Goal: Book appointment/travel/reservation

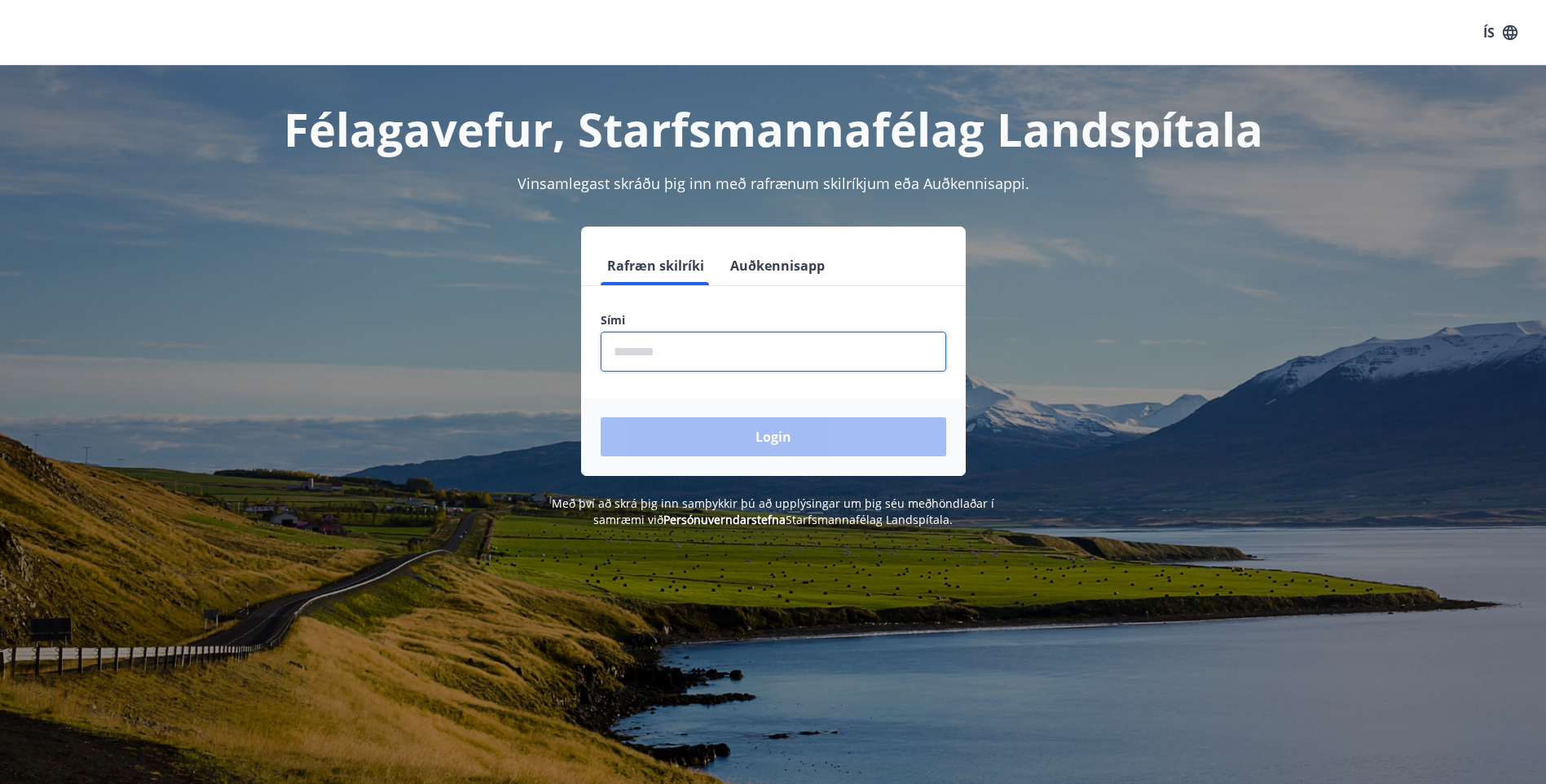
click at [644, 356] on input "phone" at bounding box center [773, 352] width 346 height 40
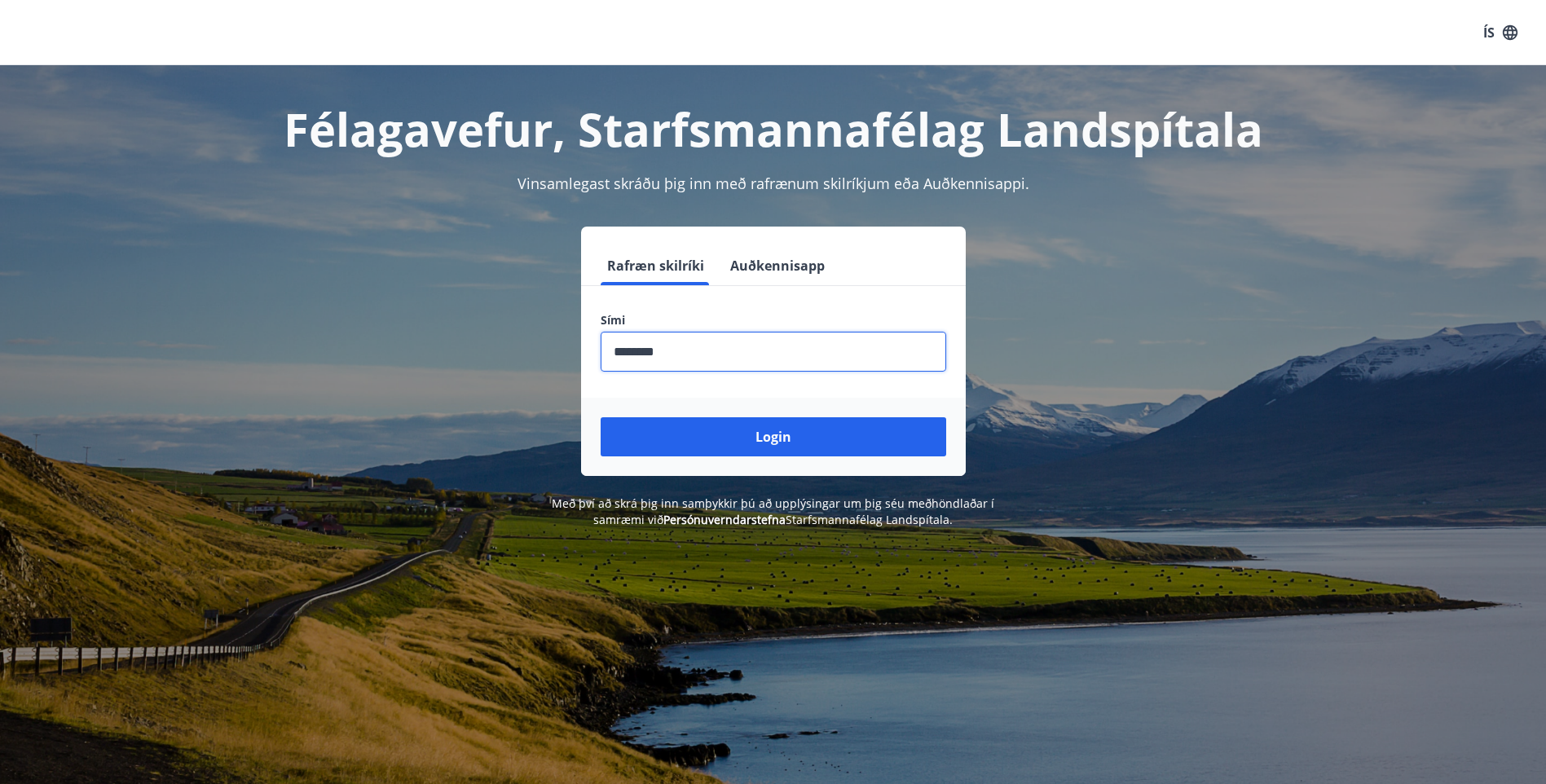
type input "********"
click at [600, 417] on button "Login" at bounding box center [773, 437] width 346 height 39
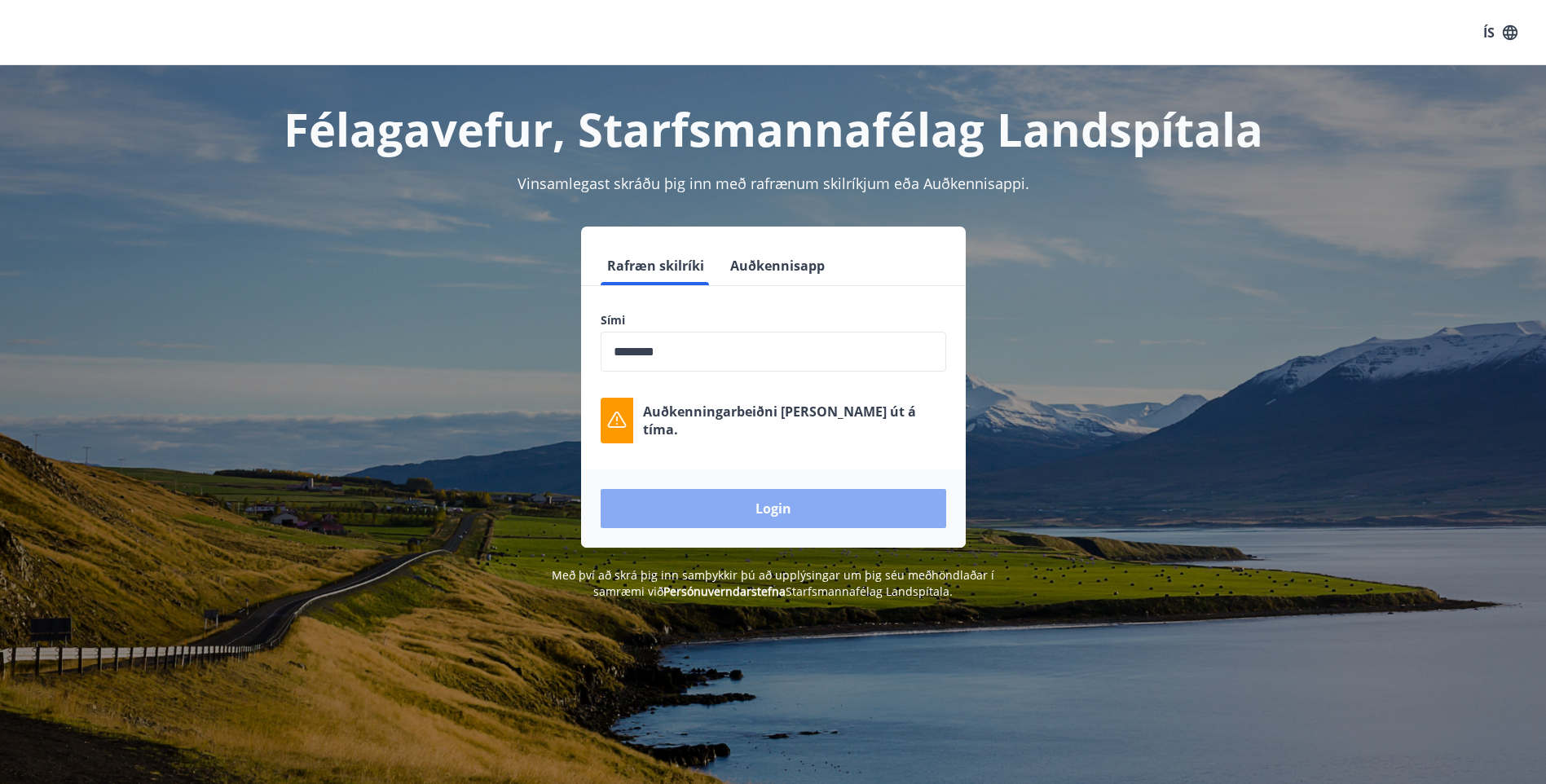
click at [747, 502] on button "Login" at bounding box center [773, 508] width 346 height 39
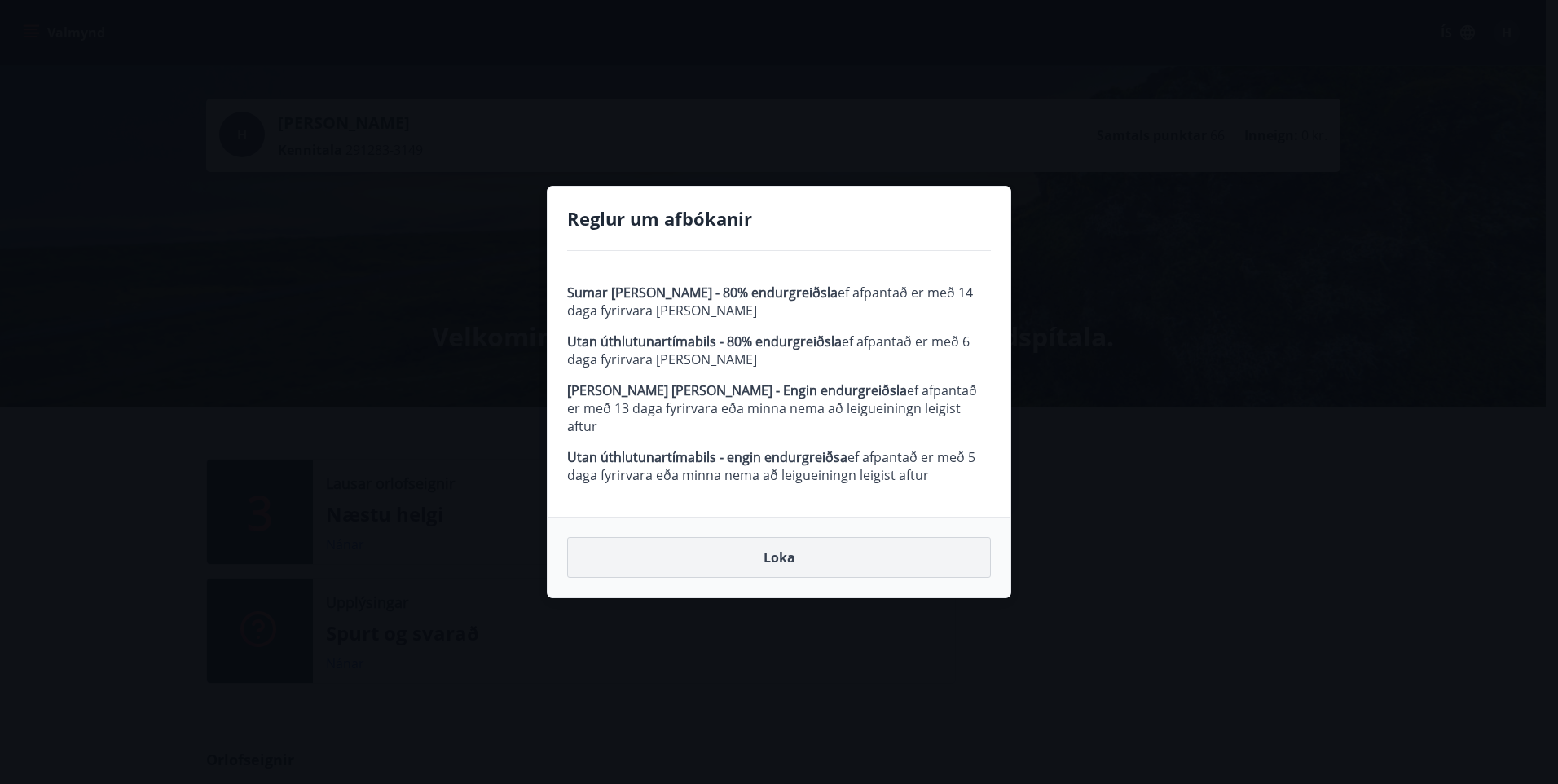
click at [816, 551] on button "Loka" at bounding box center [779, 558] width 424 height 41
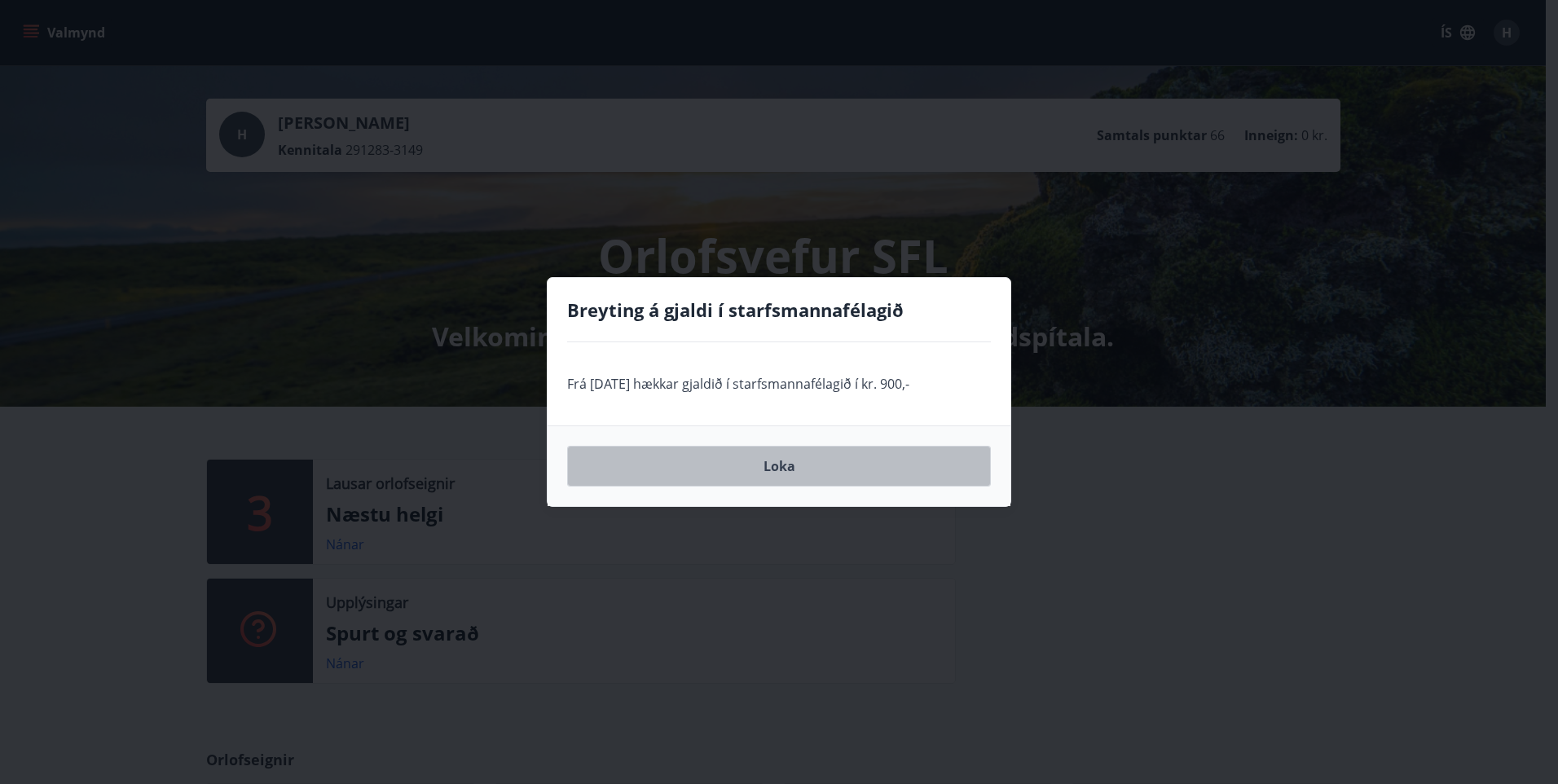
click at [805, 472] on button "Loka" at bounding box center [779, 466] width 424 height 41
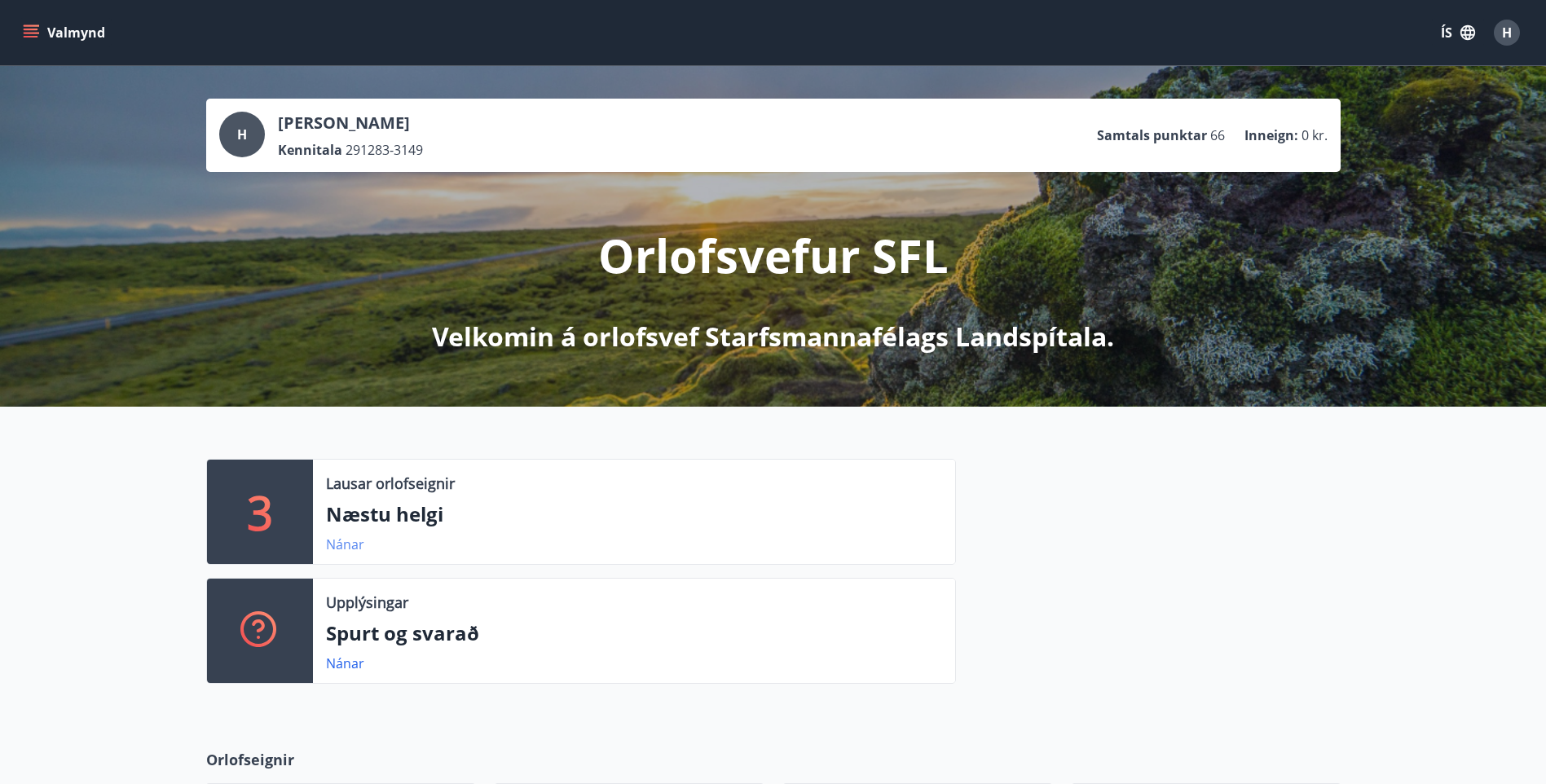
click at [353, 541] on link "Nánar" at bounding box center [345, 544] width 38 height 18
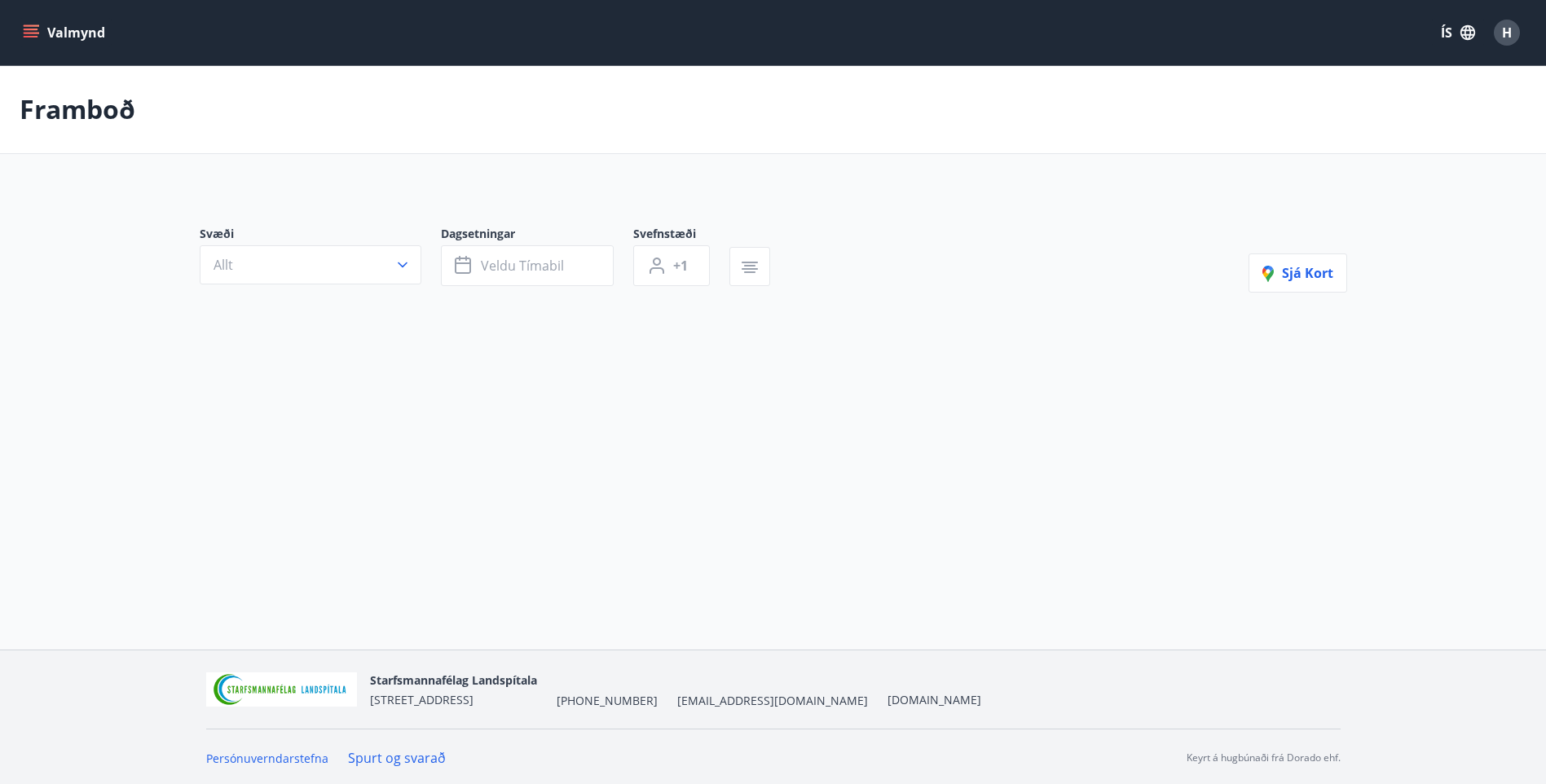
type input "*"
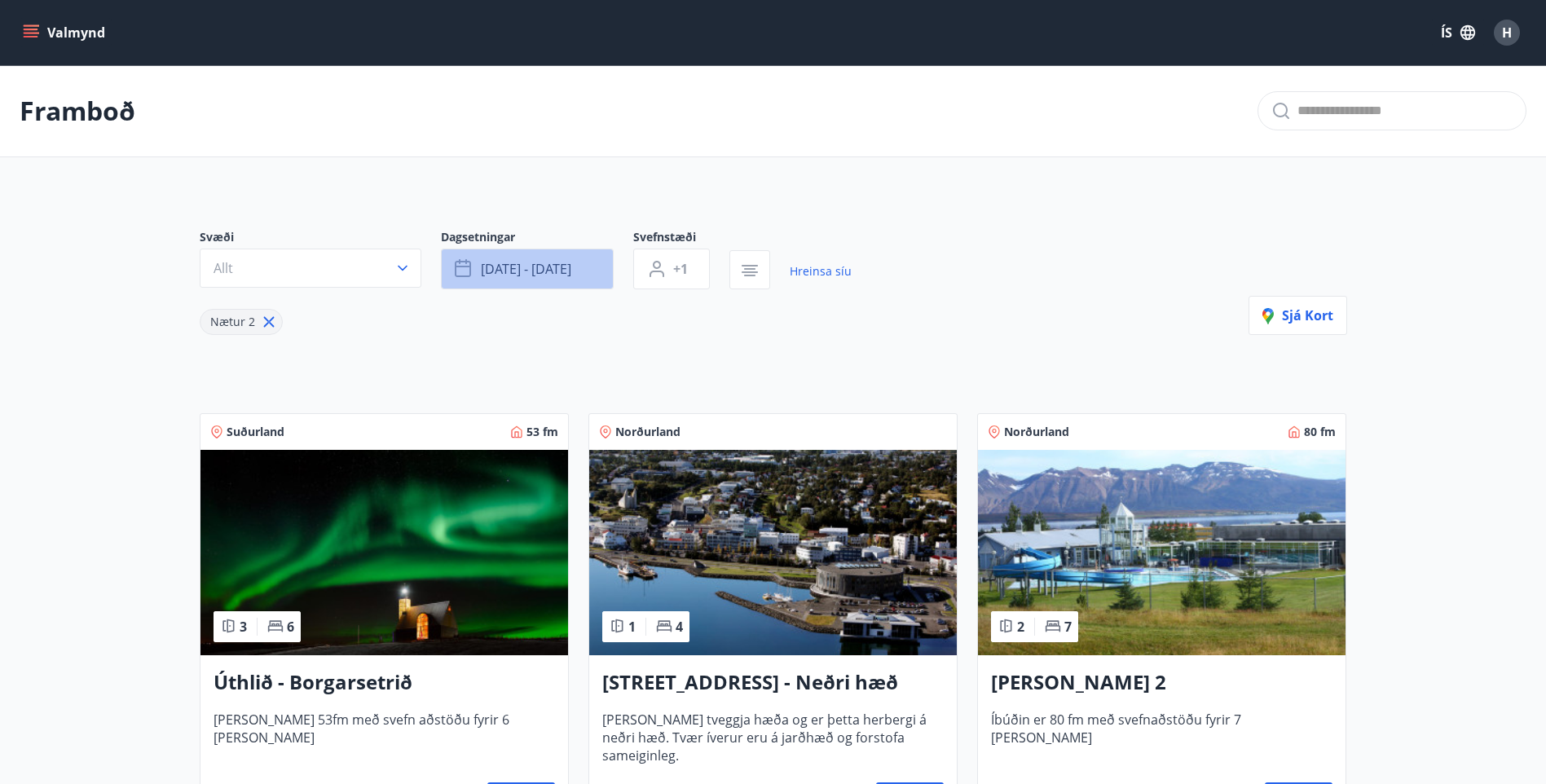
click at [586, 274] on button "[DATE] - [DATE]" at bounding box center [527, 269] width 173 height 41
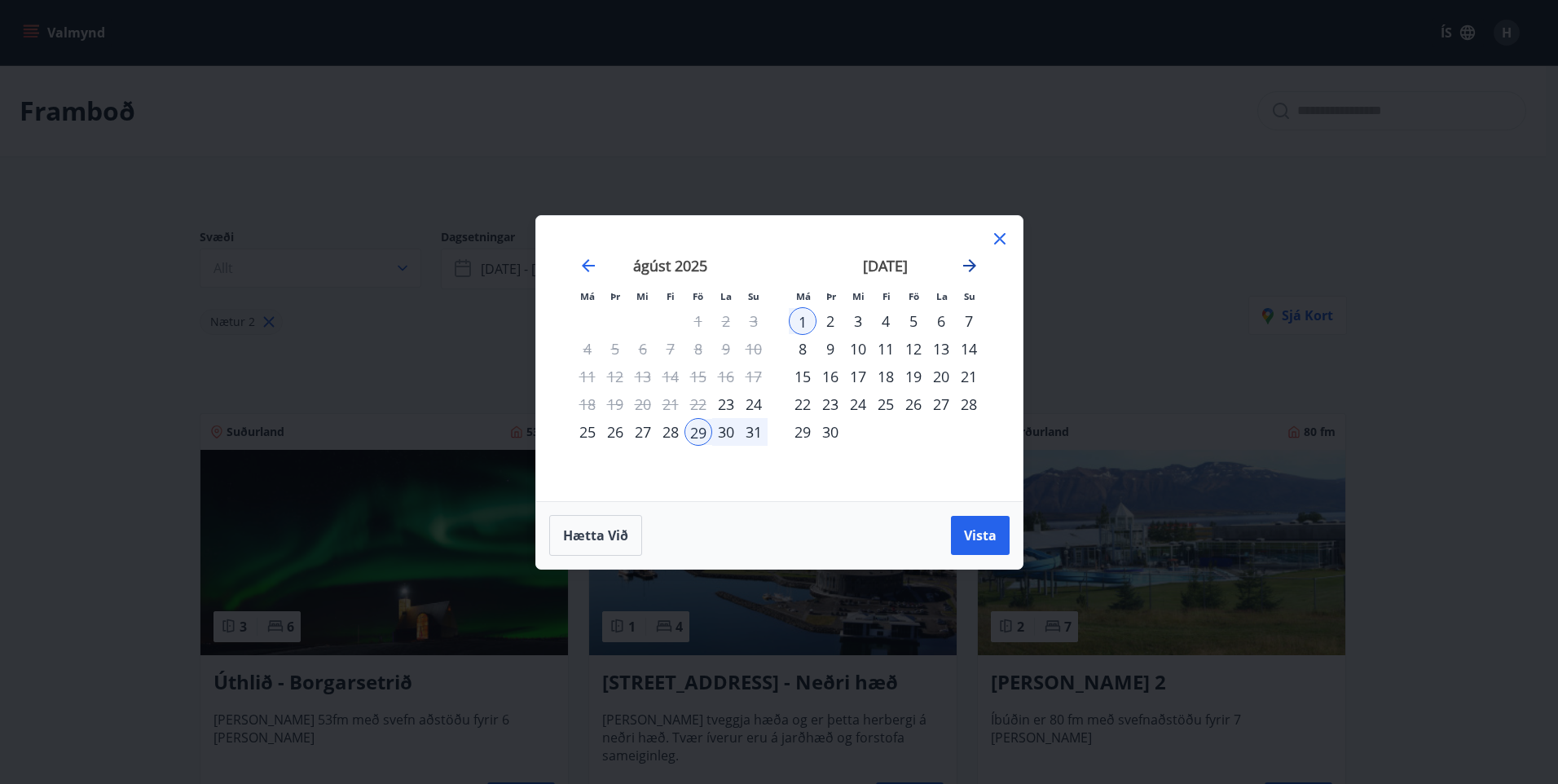
click at [974, 266] on icon "Move forward to switch to the next month." at bounding box center [969, 265] width 13 height 13
click at [942, 351] on div "11" at bounding box center [941, 348] width 28 height 28
click at [997, 550] on button "Vista" at bounding box center [980, 535] width 59 height 39
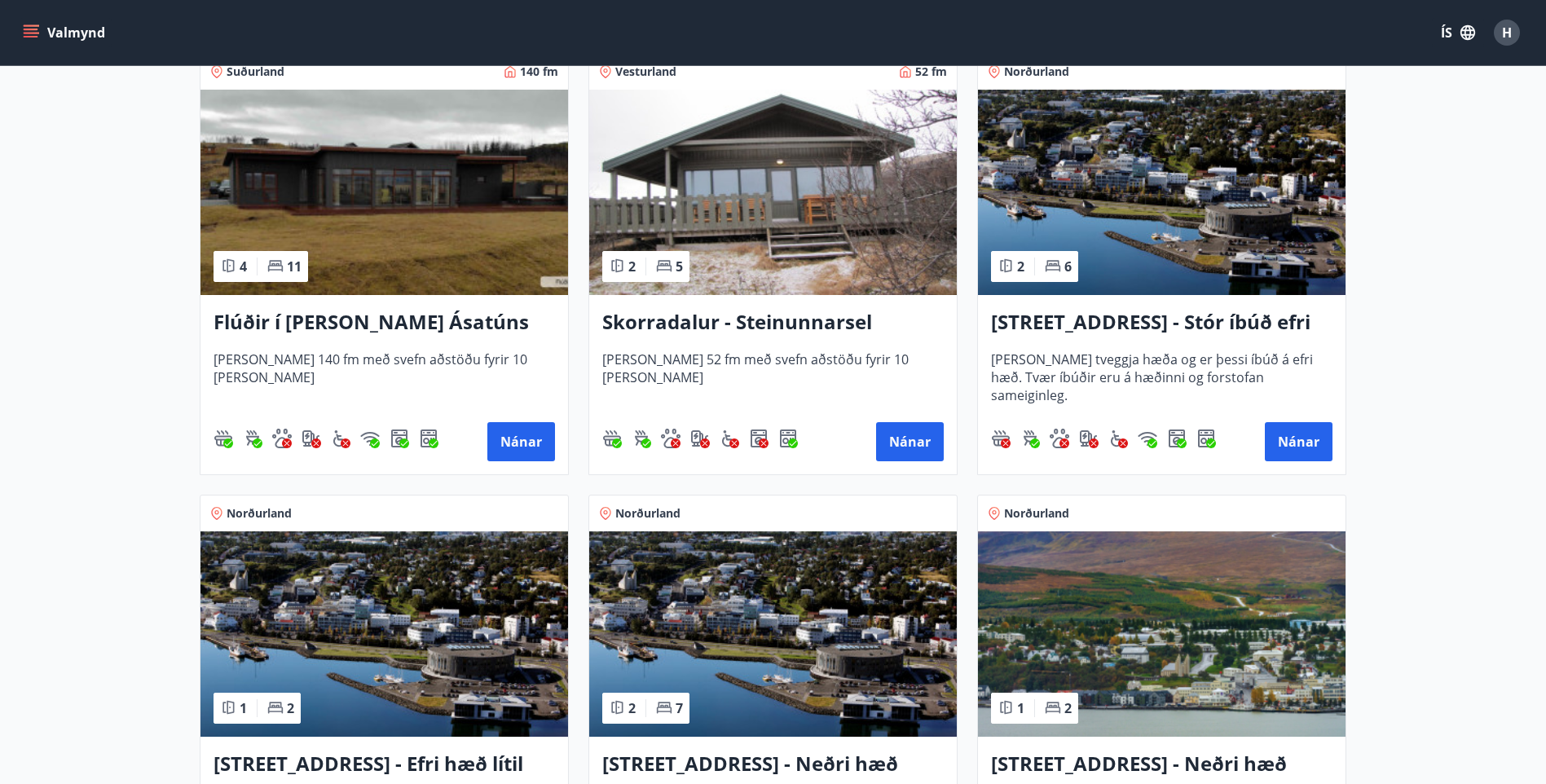
scroll to position [1303, 0]
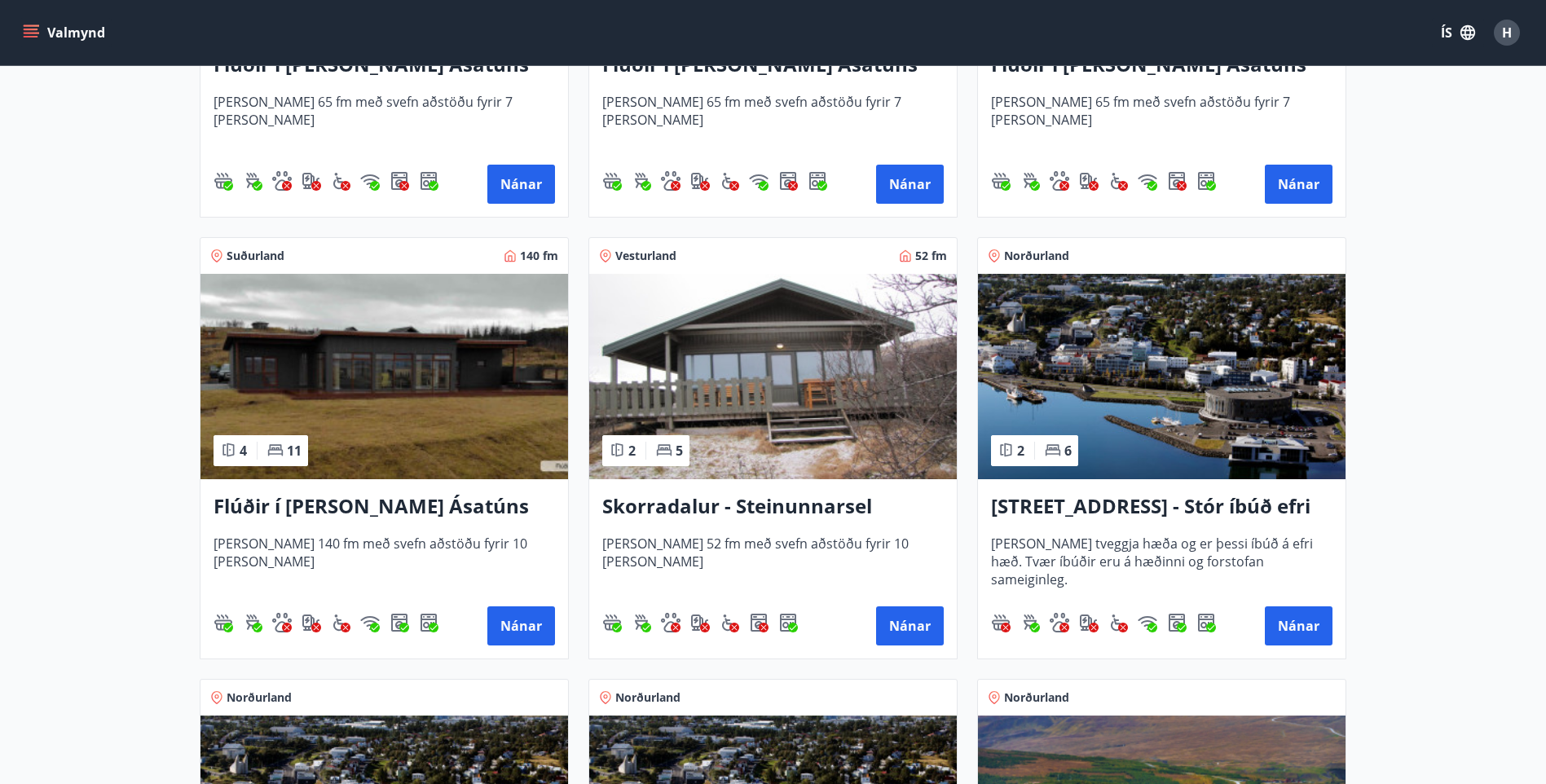
click at [453, 392] on img at bounding box center [384, 376] width 368 height 205
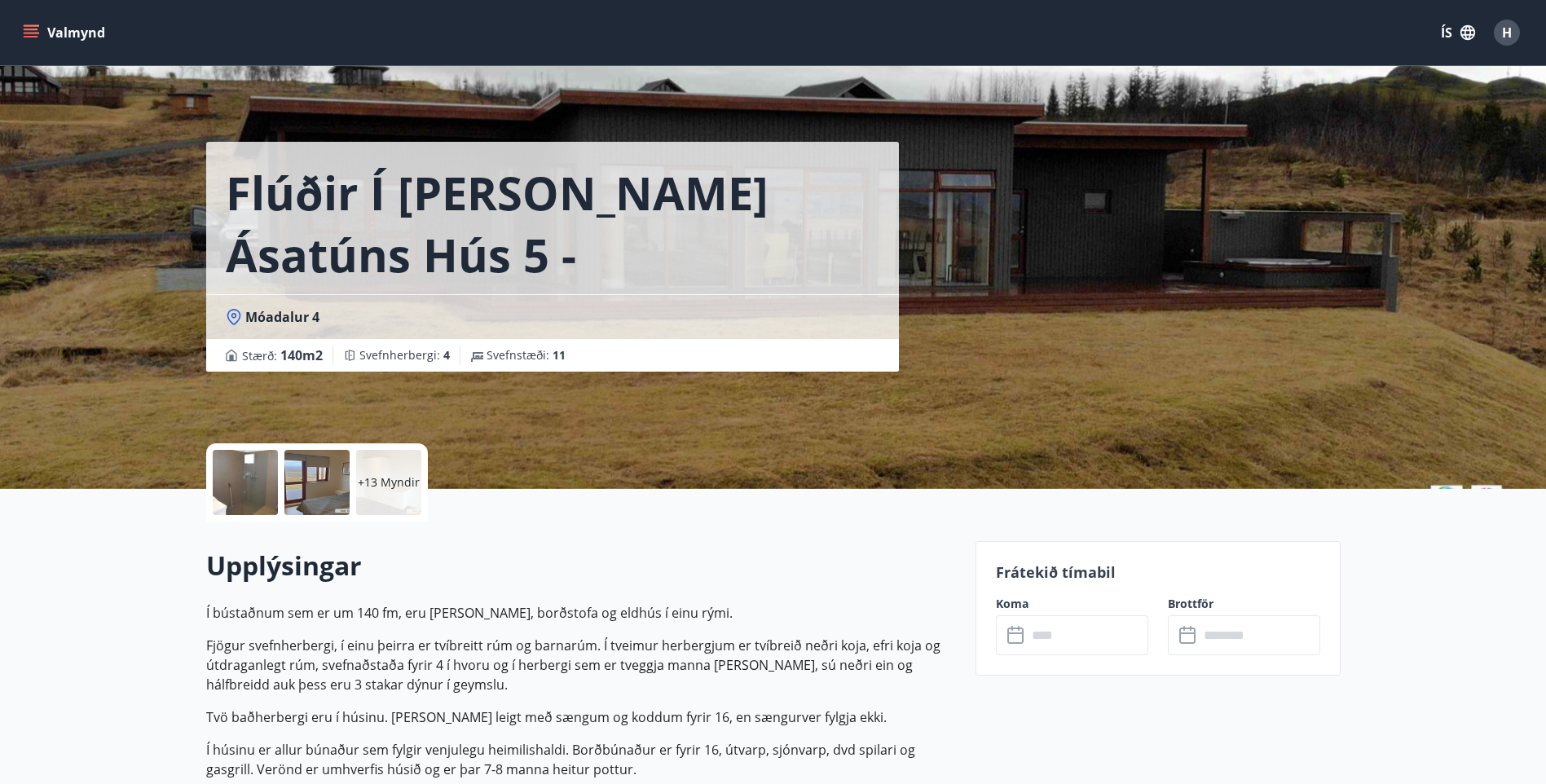
click at [280, 481] on div "+13 Myndir" at bounding box center [317, 483] width 221 height 78
click at [326, 482] on div at bounding box center [317, 482] width 66 height 66
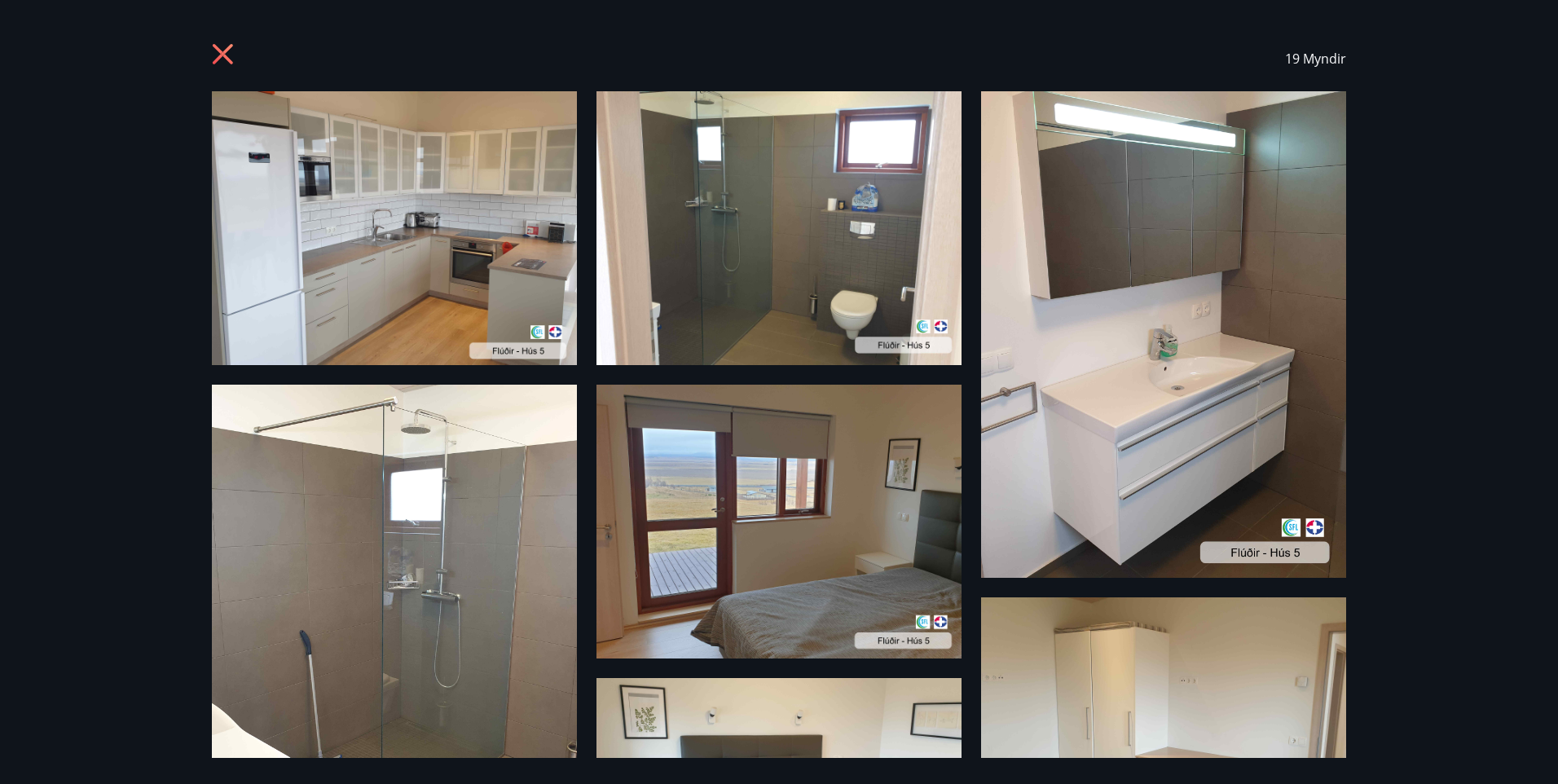
click at [215, 50] on icon at bounding box center [225, 56] width 26 height 26
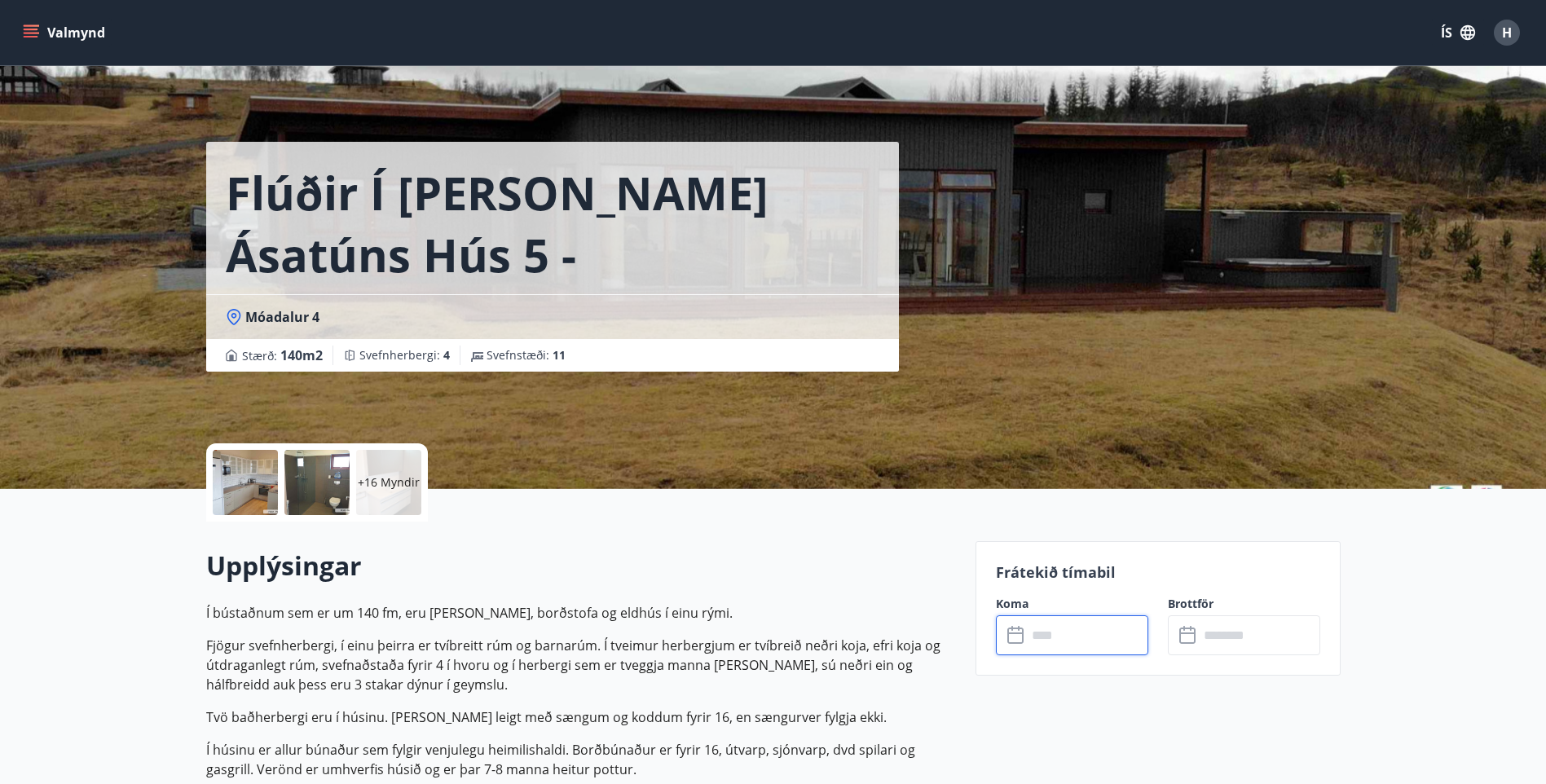
click at [1119, 649] on input "text" at bounding box center [1087, 635] width 122 height 40
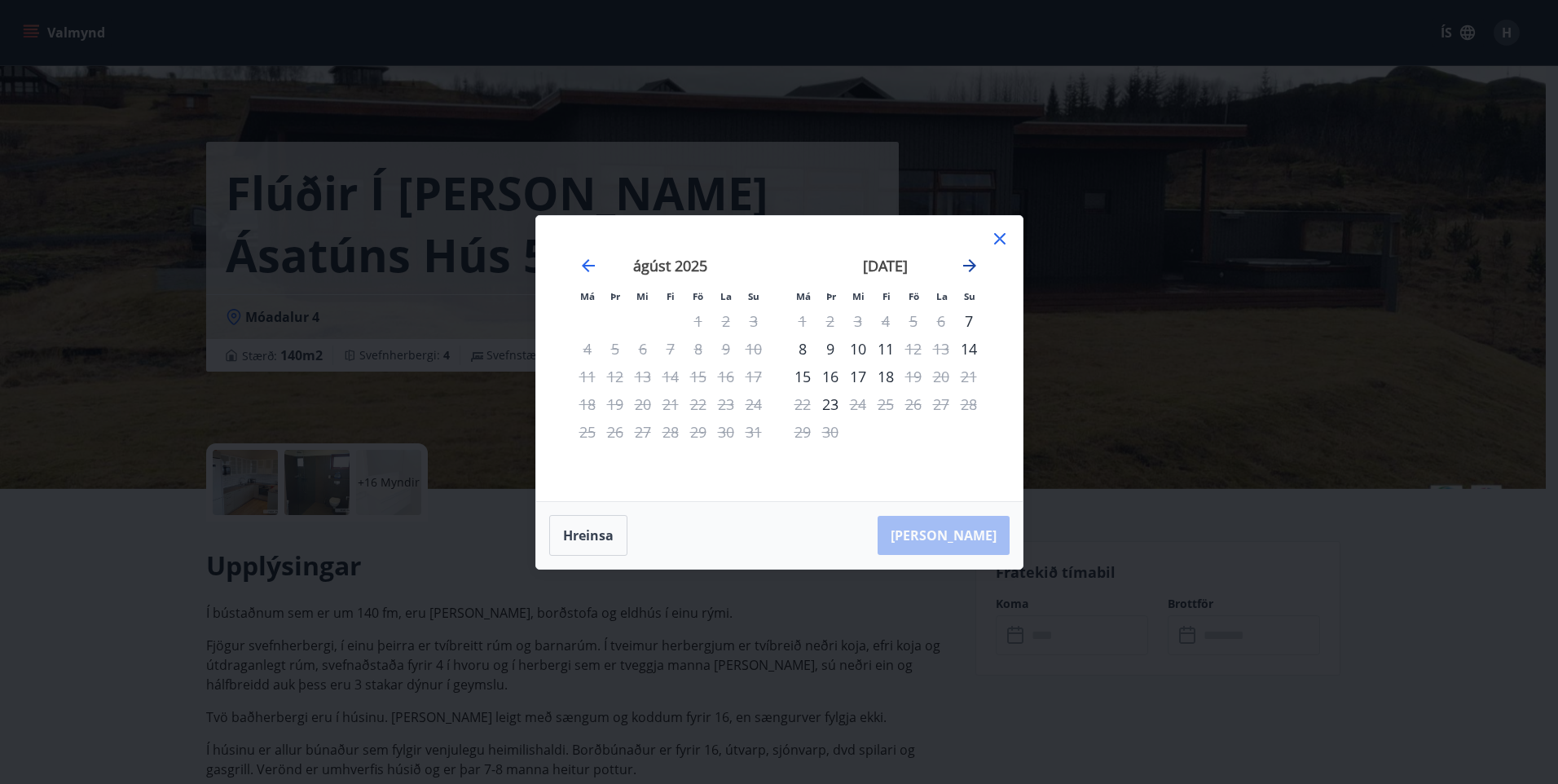
click at [972, 272] on icon "Move forward to switch to the next month." at bounding box center [970, 266] width 20 height 20
click at [965, 274] on icon "Move forward to switch to the next month." at bounding box center [970, 266] width 20 height 20
click at [970, 272] on icon "Move forward to switch to the next month." at bounding box center [969, 265] width 13 height 13
click at [582, 267] on icon "Move backward to switch to the previous month." at bounding box center [588, 266] width 20 height 20
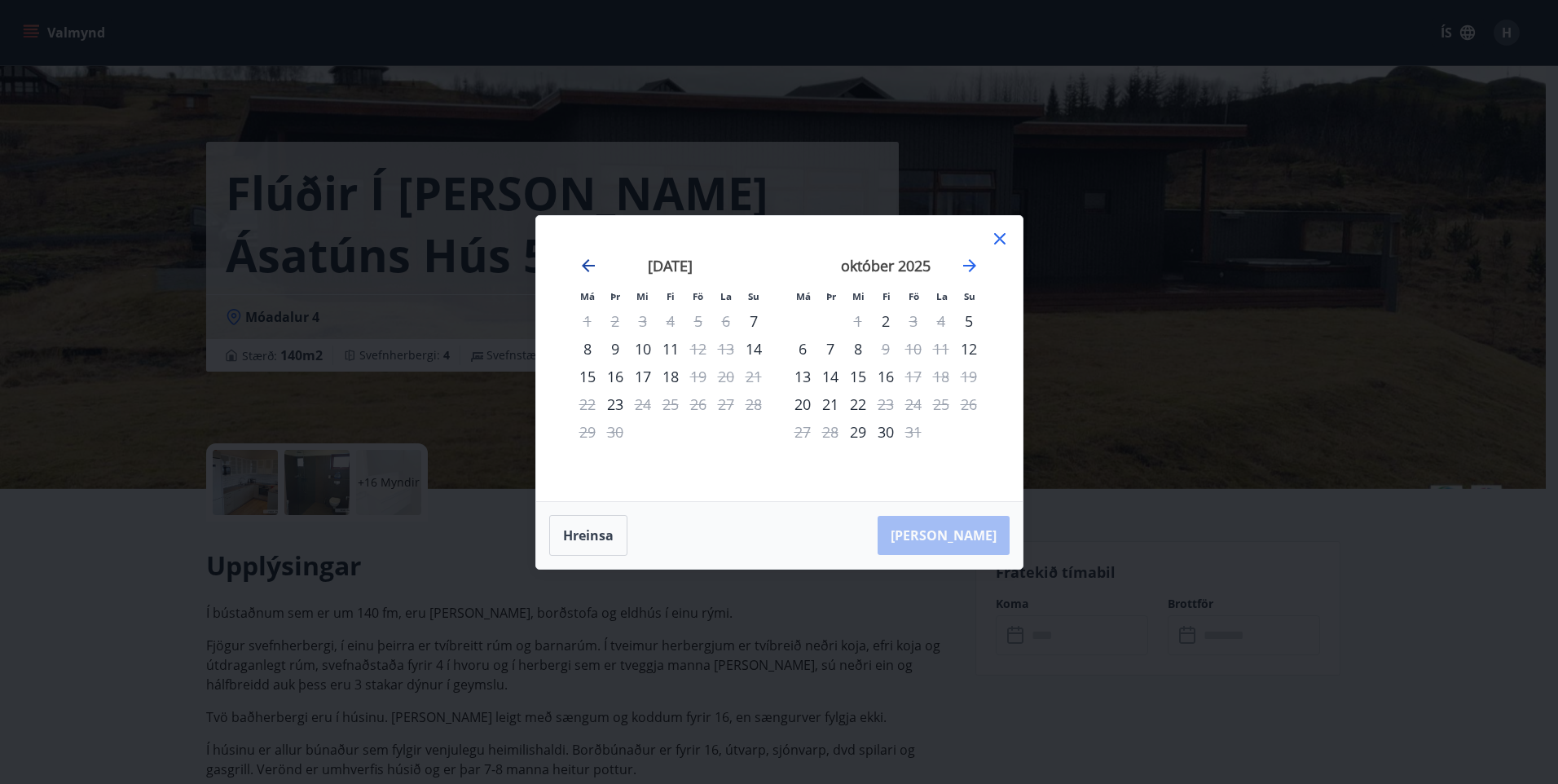
click at [586, 266] on icon "Move backward to switch to the previous month." at bounding box center [588, 266] width 20 height 20
click at [968, 265] on icon "Move forward to switch to the next month." at bounding box center [969, 265] width 13 height 13
click at [967, 268] on icon "Move forward to switch to the next month." at bounding box center [970, 266] width 20 height 20
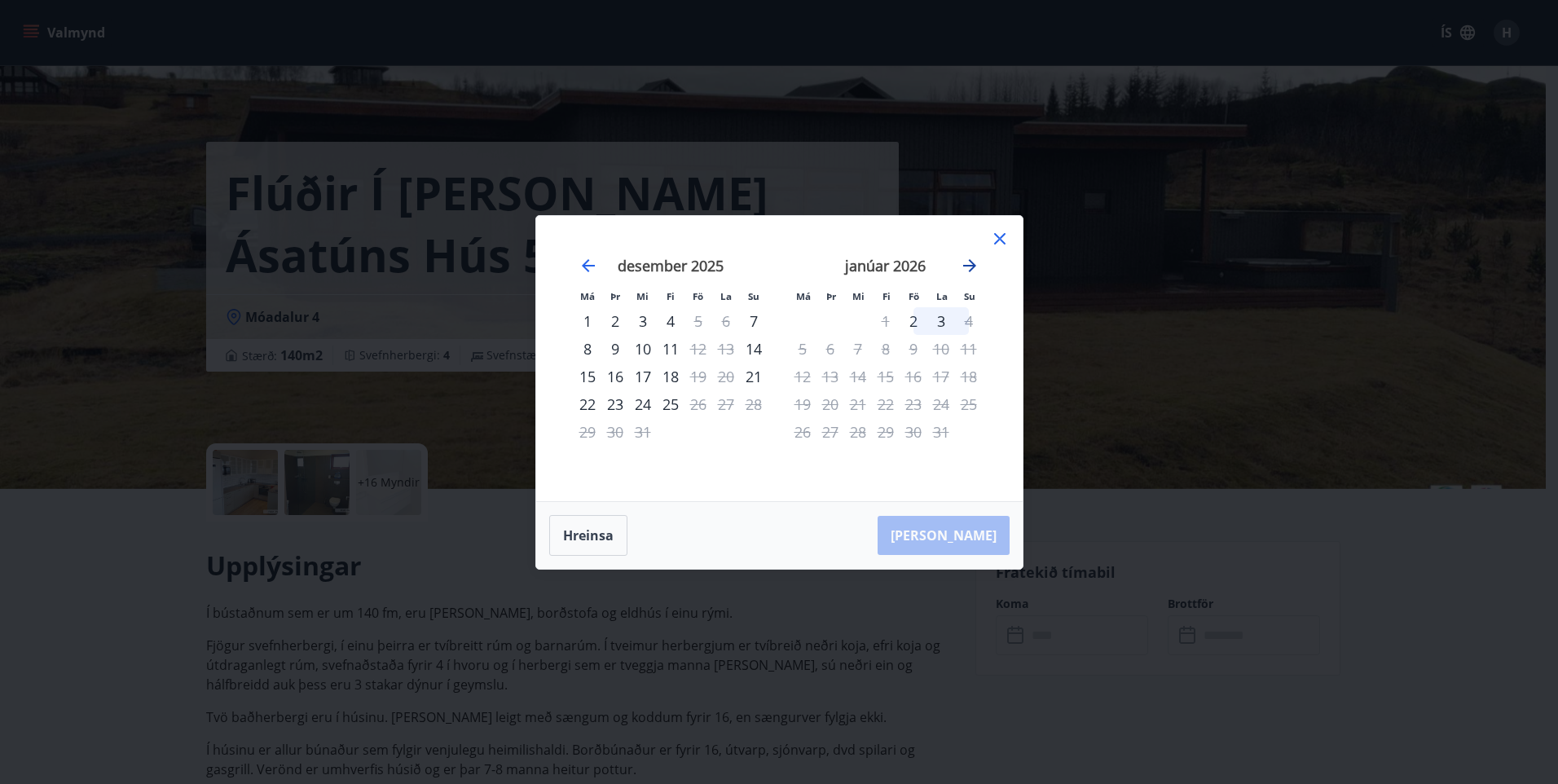
click at [967, 268] on icon "Move forward to switch to the next month." at bounding box center [970, 266] width 20 height 20
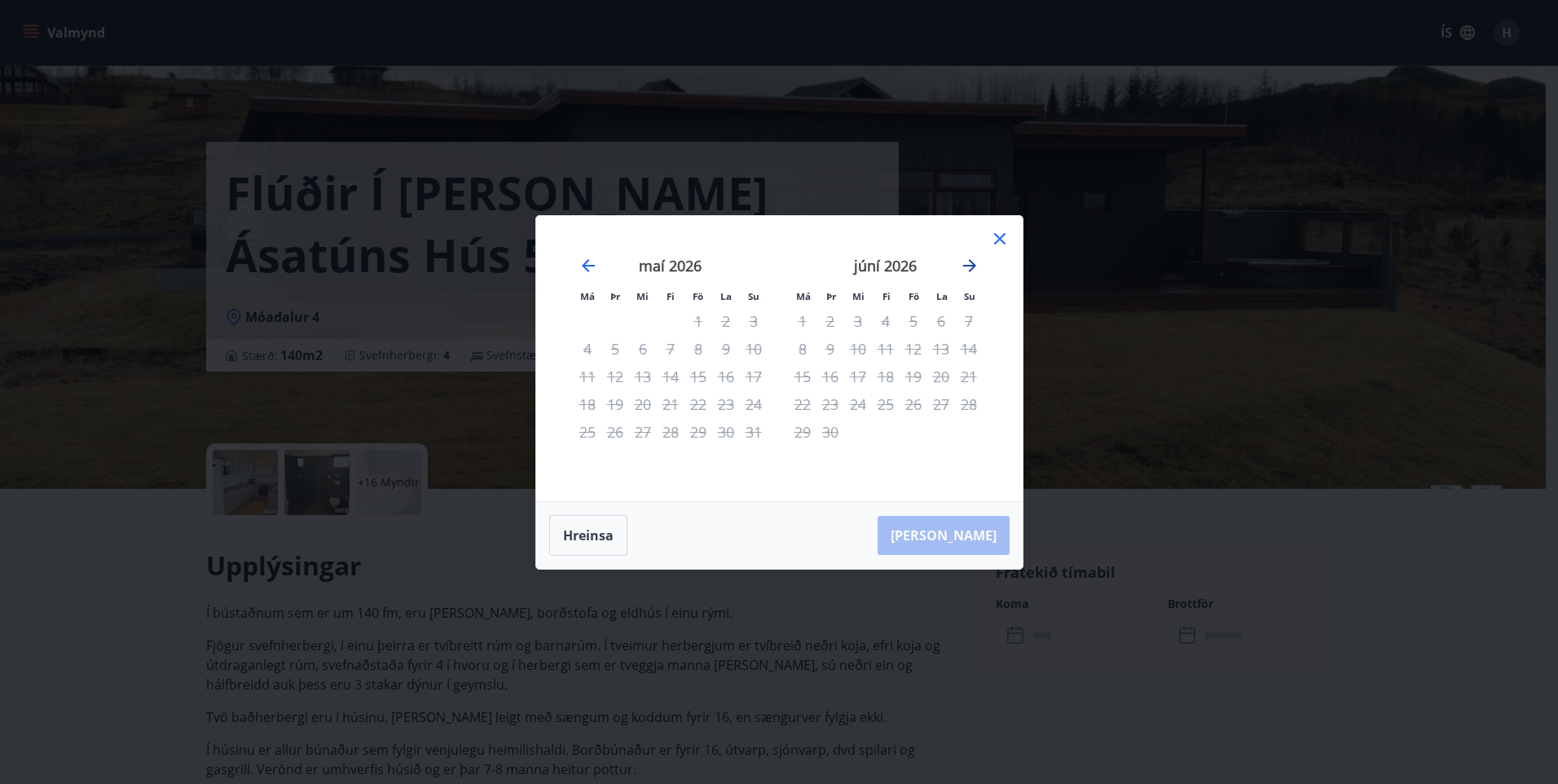
click at [967, 268] on icon "Move forward to switch to the next month." at bounding box center [970, 266] width 20 height 20
click at [594, 262] on icon "Move backward to switch to the previous month." at bounding box center [588, 266] width 20 height 20
click at [593, 262] on icon "Move backward to switch to the previous month." at bounding box center [588, 266] width 20 height 20
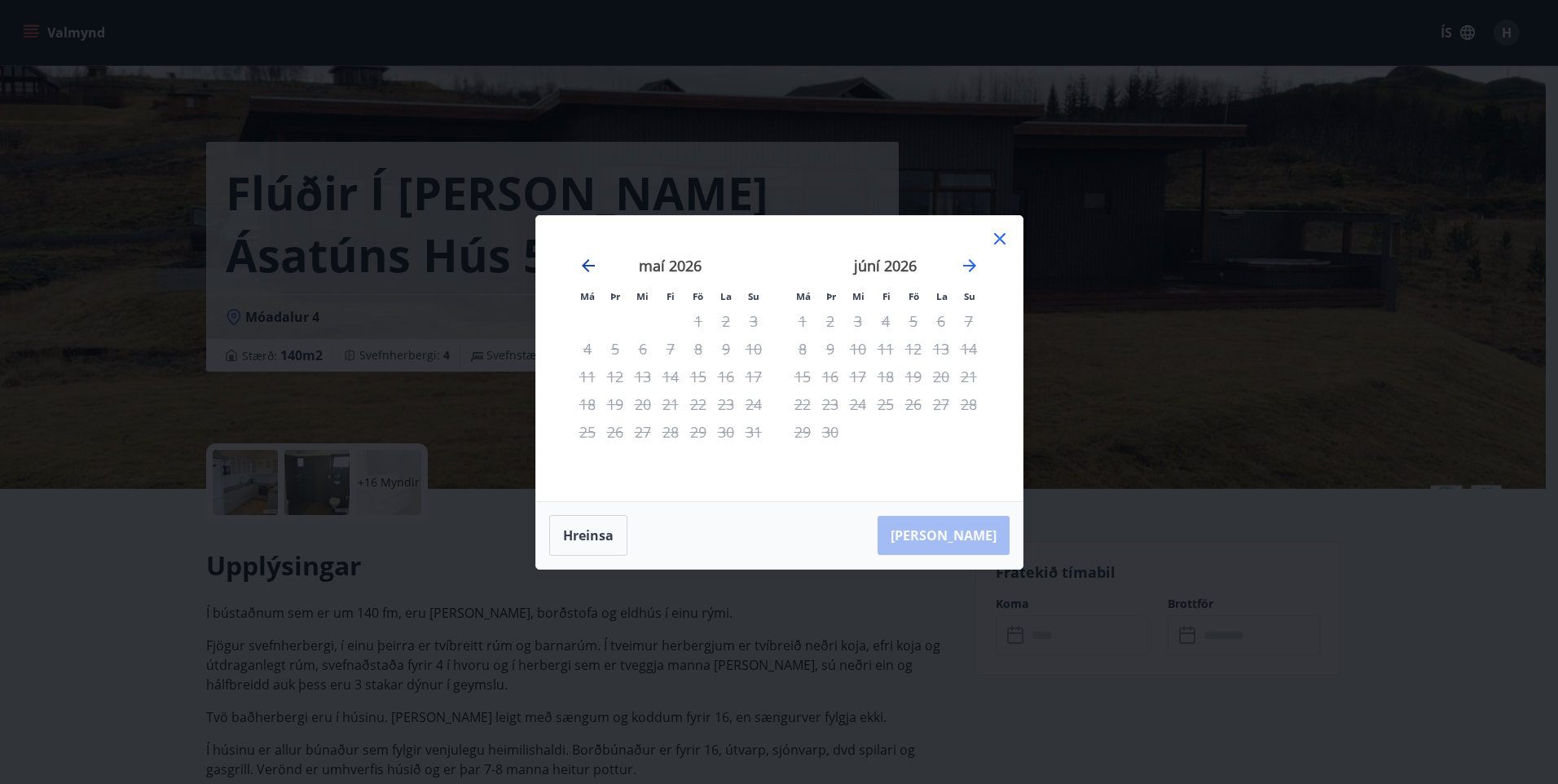
click at [593, 262] on icon "Move backward to switch to the previous month." at bounding box center [588, 266] width 20 height 20
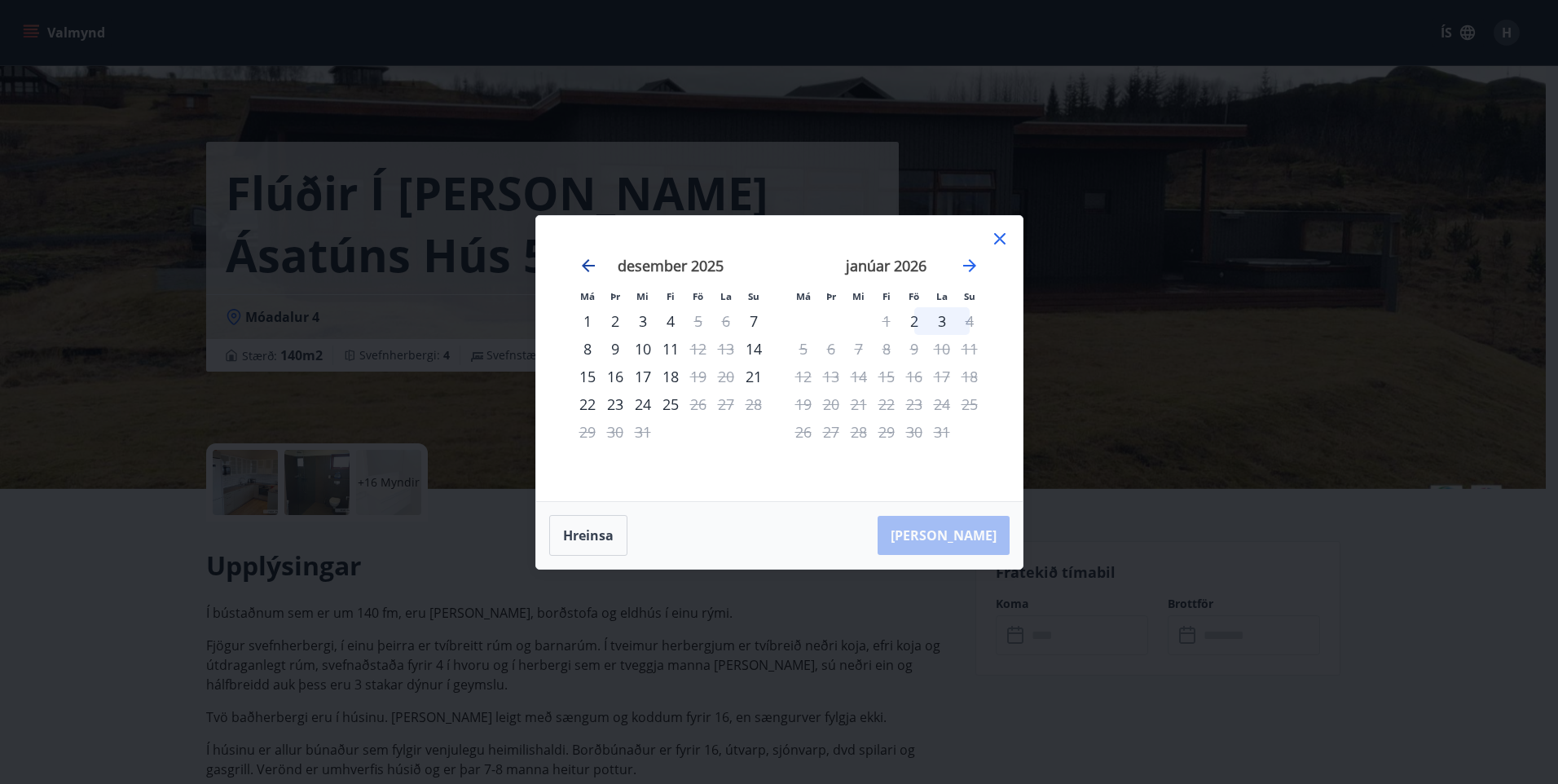
click at [593, 262] on icon "Move backward to switch to the previous month." at bounding box center [588, 266] width 20 height 20
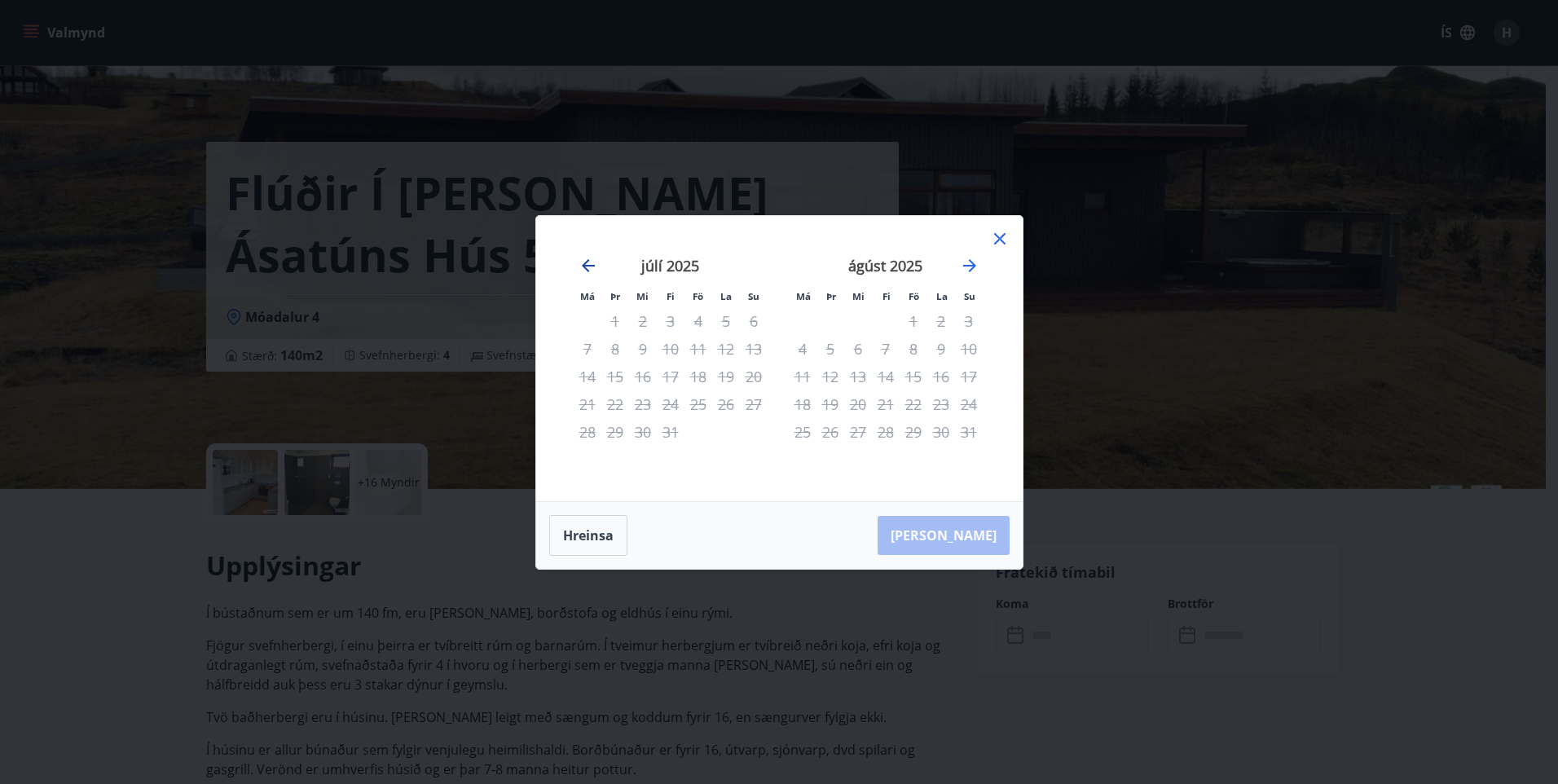
click at [593, 262] on icon "Move backward to switch to the previous month." at bounding box center [588, 266] width 20 height 20
click at [966, 260] on icon "Move forward to switch to the next month." at bounding box center [970, 266] width 20 height 20
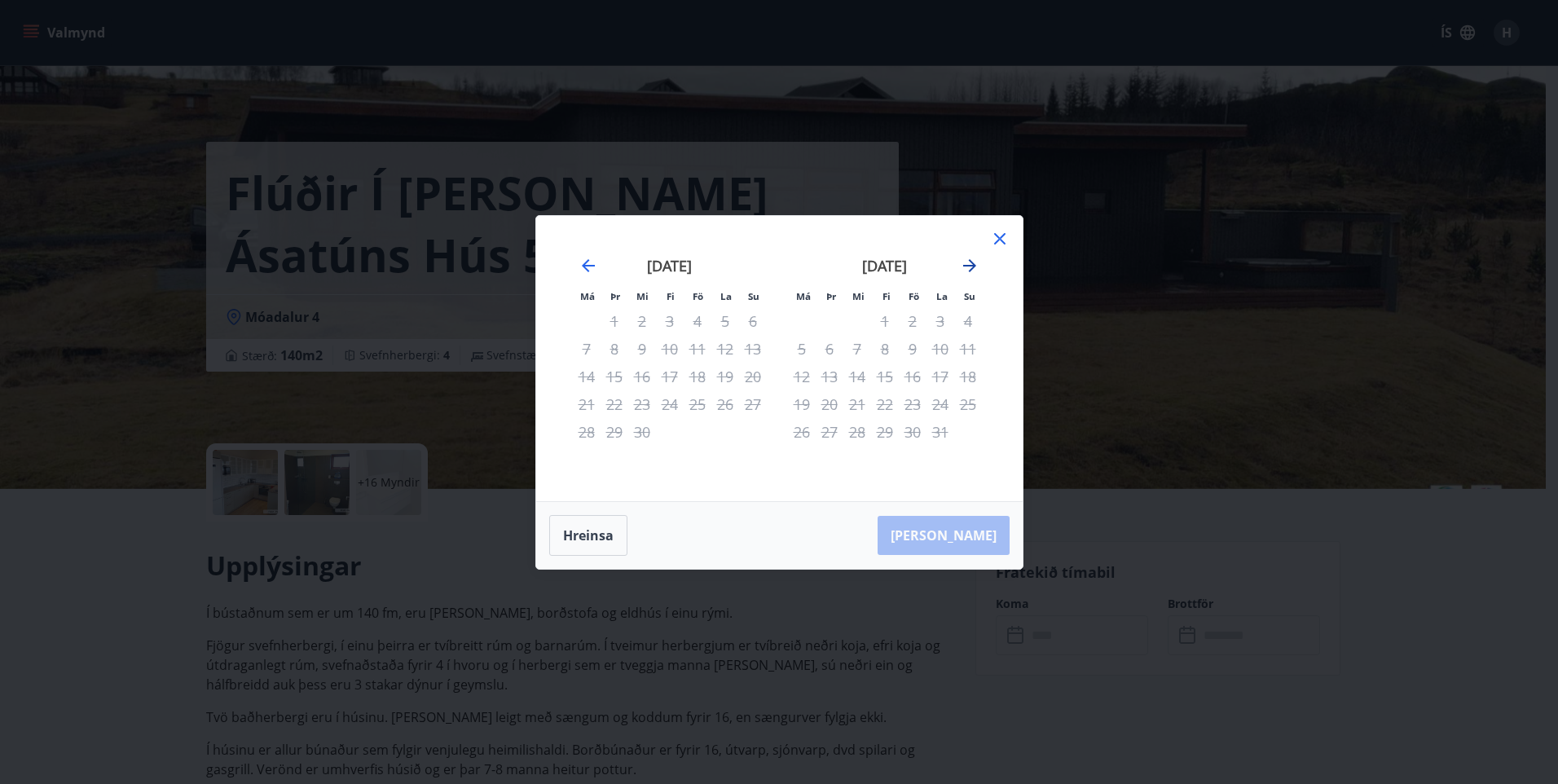
click at [966, 260] on icon "Move forward to switch to the next month." at bounding box center [970, 266] width 20 height 20
click at [973, 265] on icon "Move forward to switch to the next month." at bounding box center [969, 265] width 13 height 13
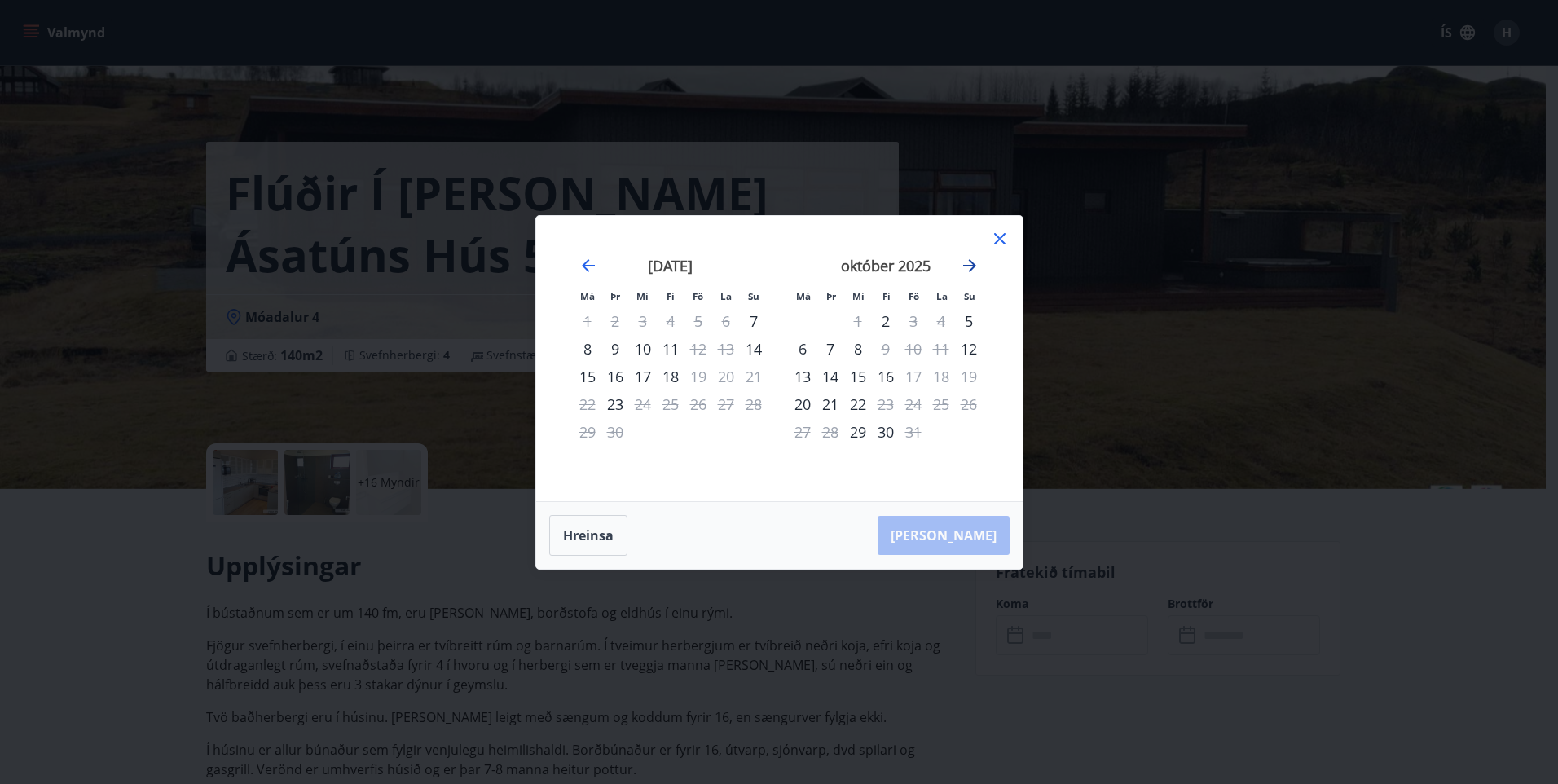
click at [979, 263] on icon "Move forward to switch to the next month." at bounding box center [970, 266] width 20 height 20
click at [967, 266] on icon "Move forward to switch to the next month." at bounding box center [970, 266] width 20 height 20
click at [973, 263] on icon "Move forward to switch to the next month." at bounding box center [969, 265] width 13 height 13
click at [971, 272] on icon "Move forward to switch to the next month." at bounding box center [970, 266] width 20 height 20
click at [1000, 243] on icon at bounding box center [1000, 238] width 20 height 20
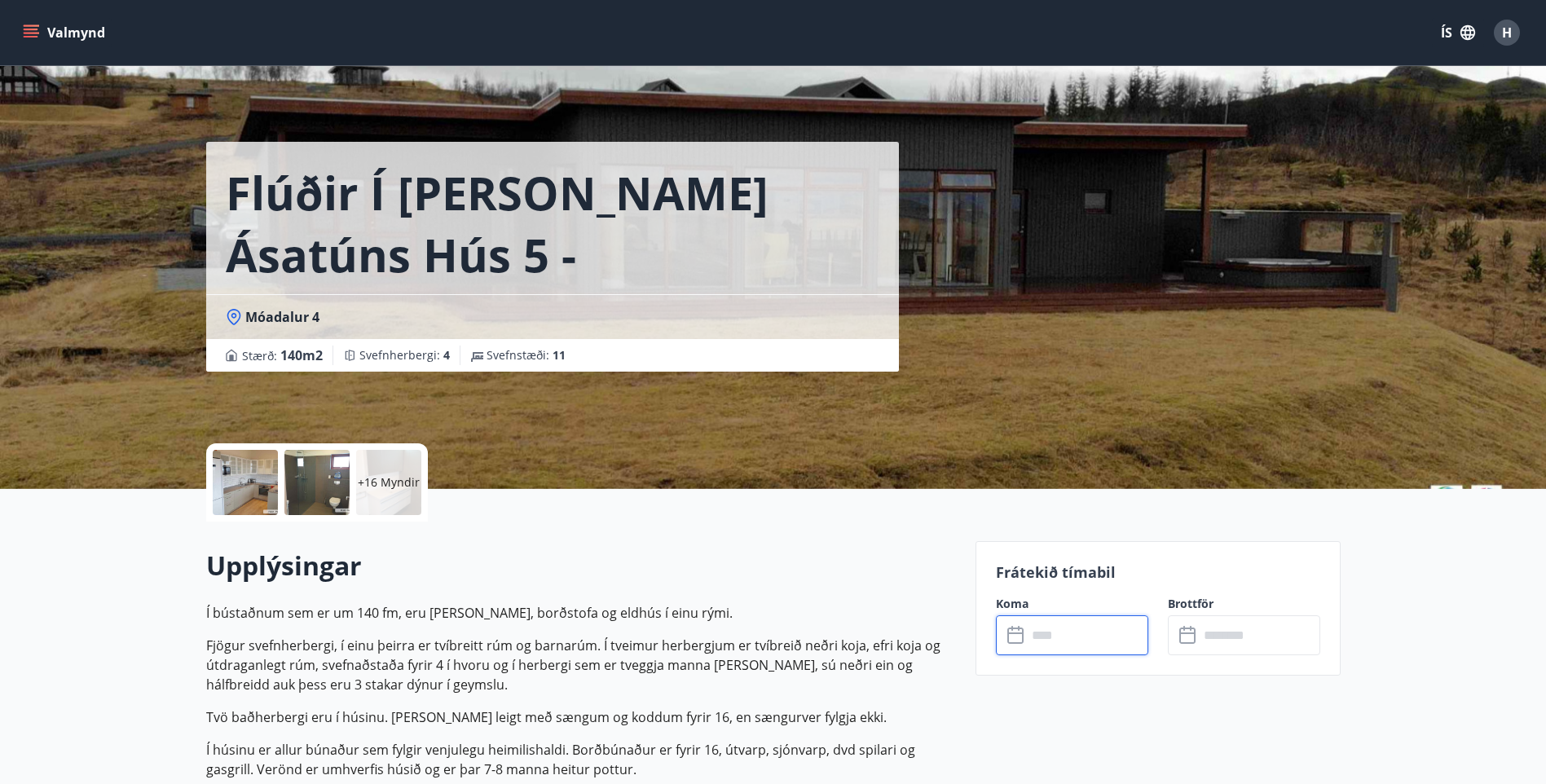
click at [33, 20] on button "Valmynd" at bounding box center [66, 32] width 92 height 29
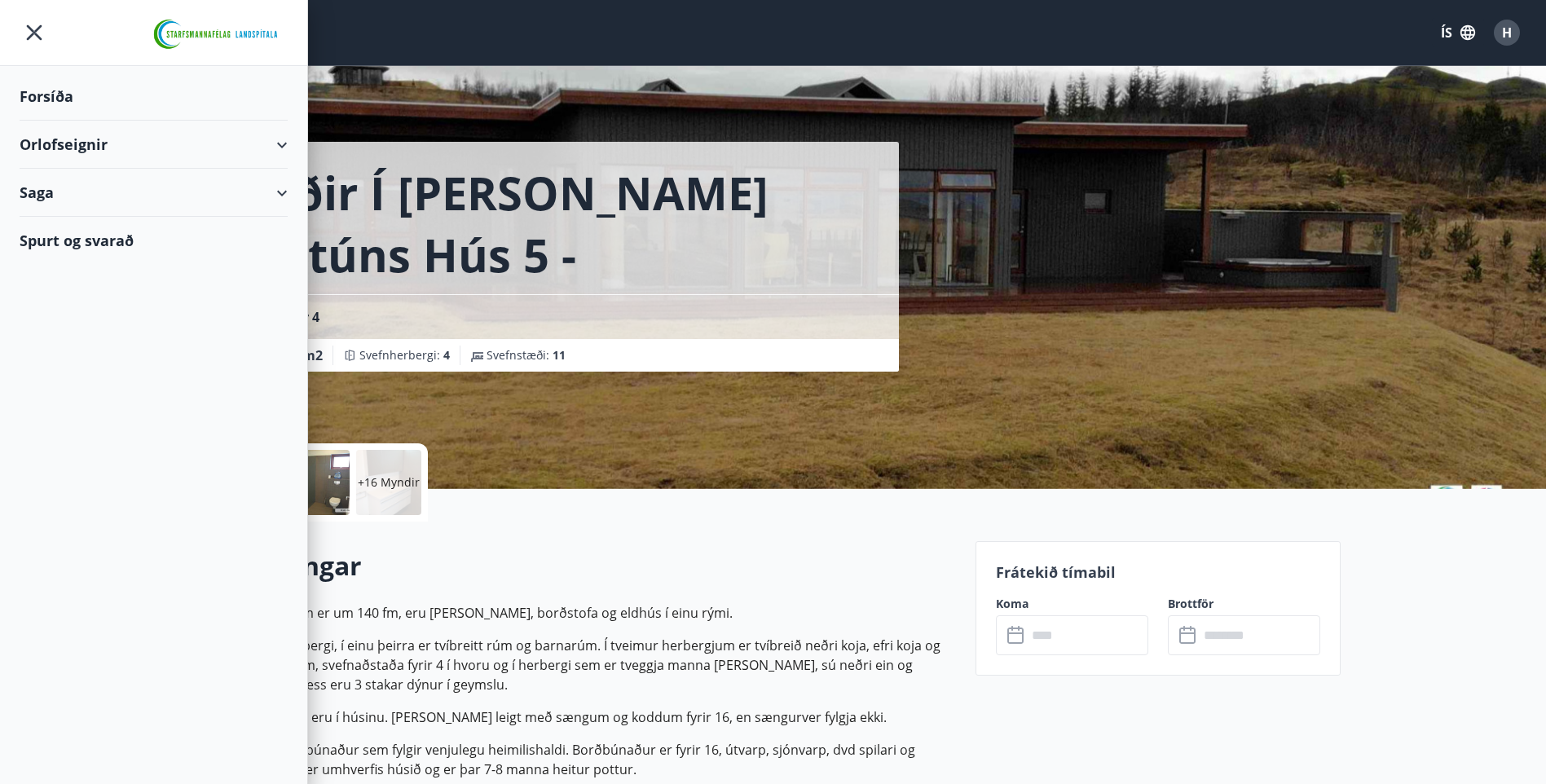
click at [86, 138] on div "Orlofseignir" at bounding box center [153, 145] width 268 height 48
click at [94, 180] on div "Framboð" at bounding box center [153, 186] width 242 height 34
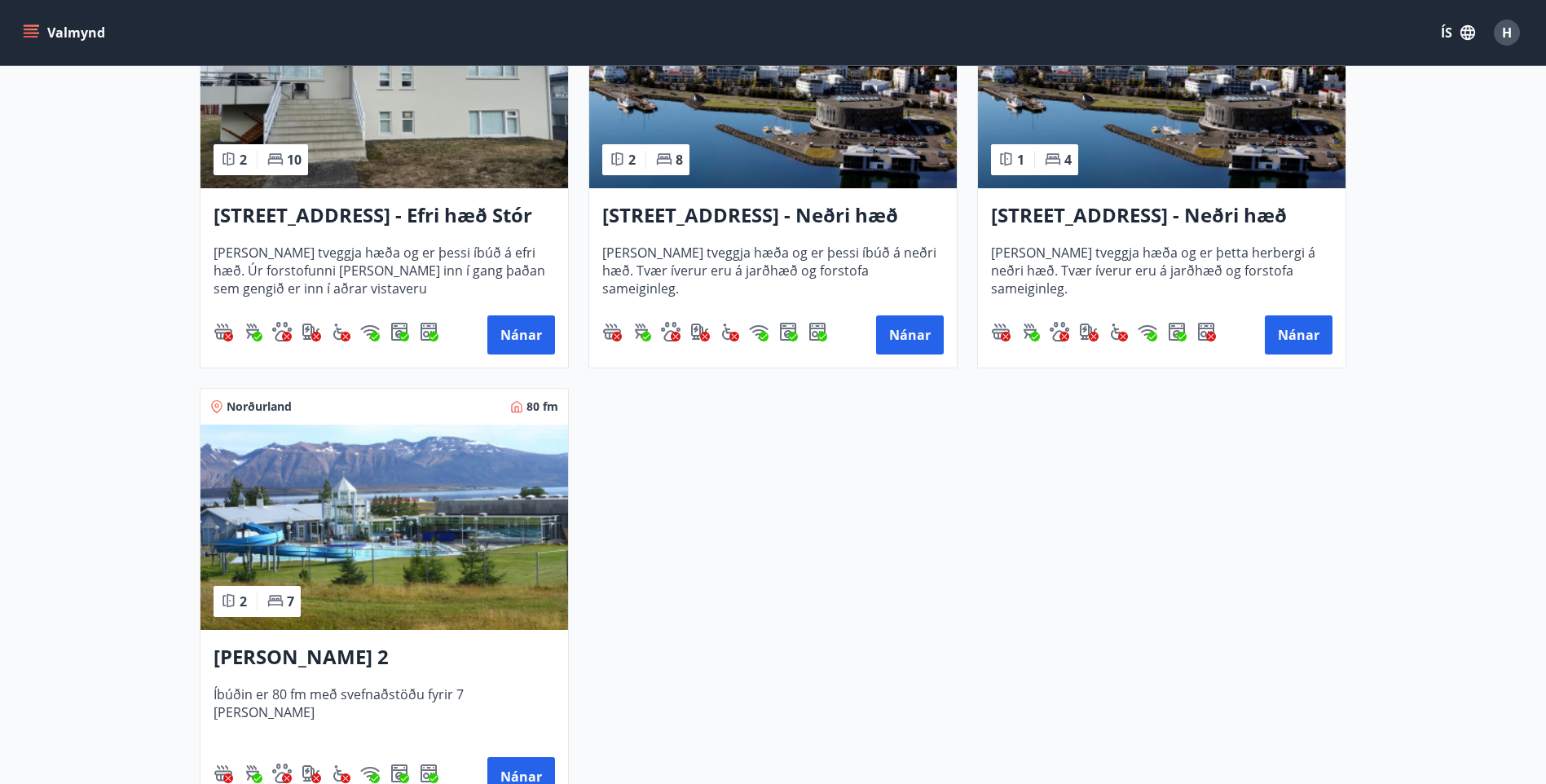
scroll to position [2281, 0]
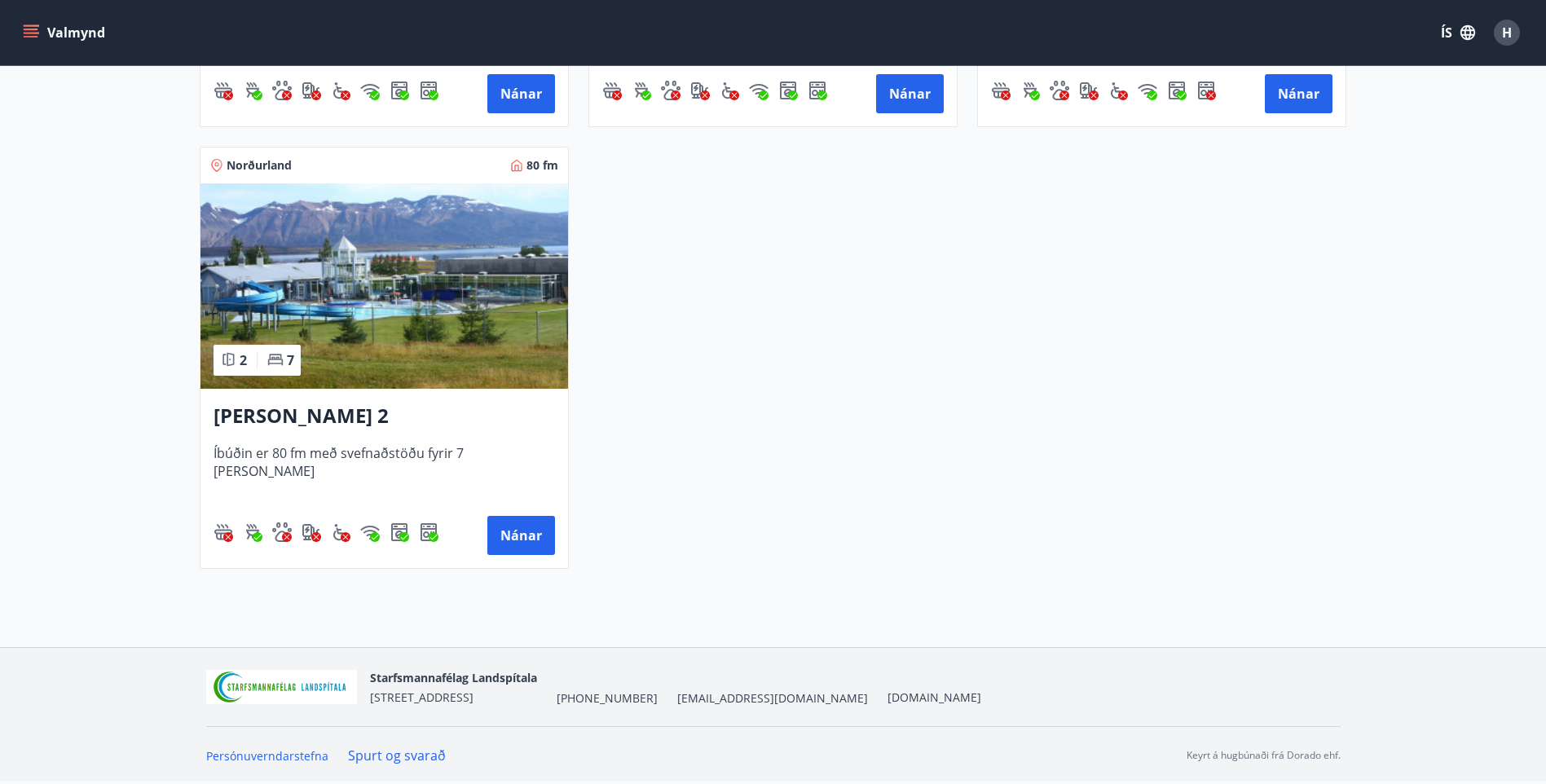
click at [535, 311] on img at bounding box center [384, 285] width 368 height 205
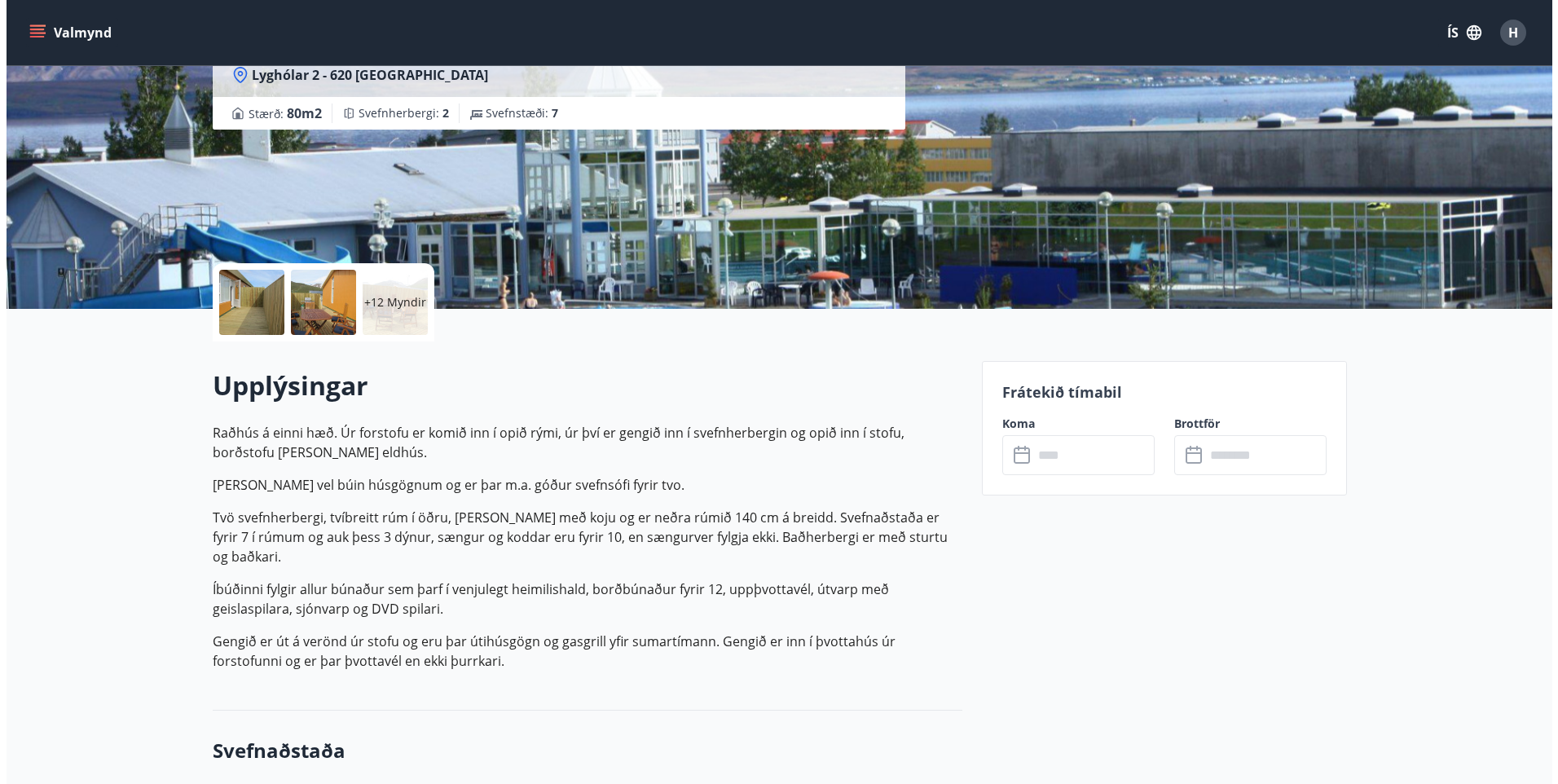
scroll to position [244, 0]
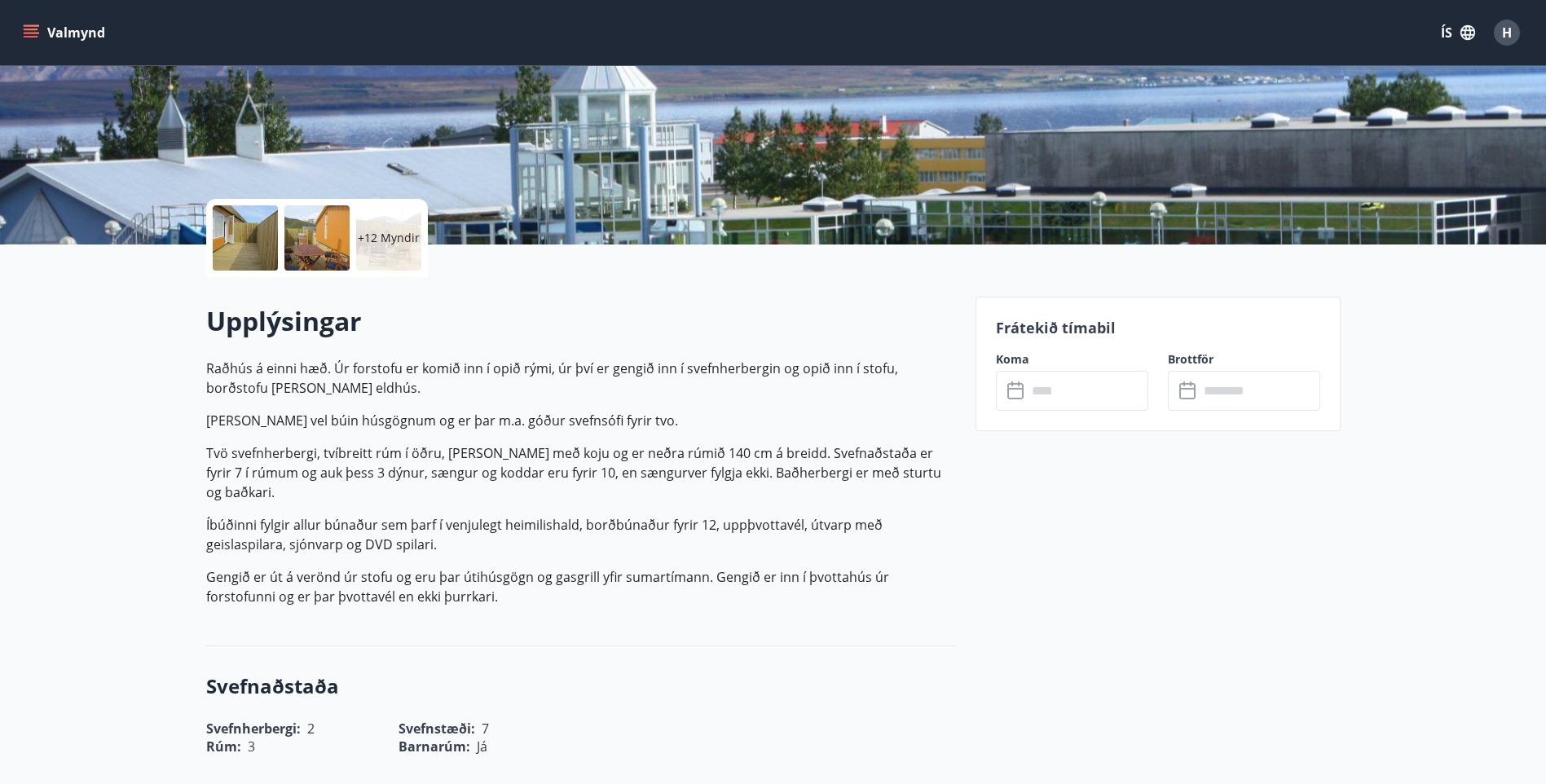
click at [235, 219] on div at bounding box center [245, 237] width 66 height 66
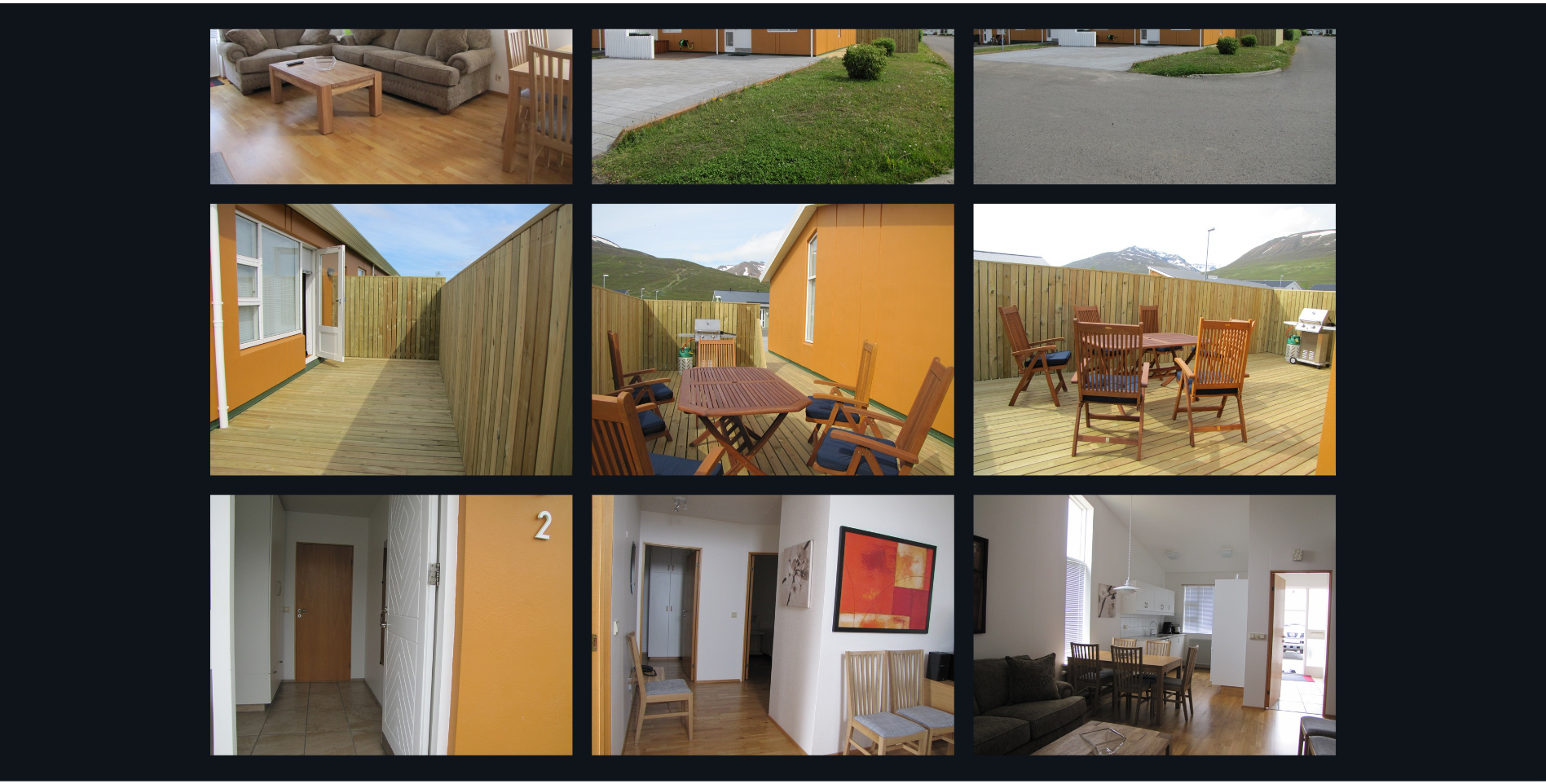
scroll to position [0, 0]
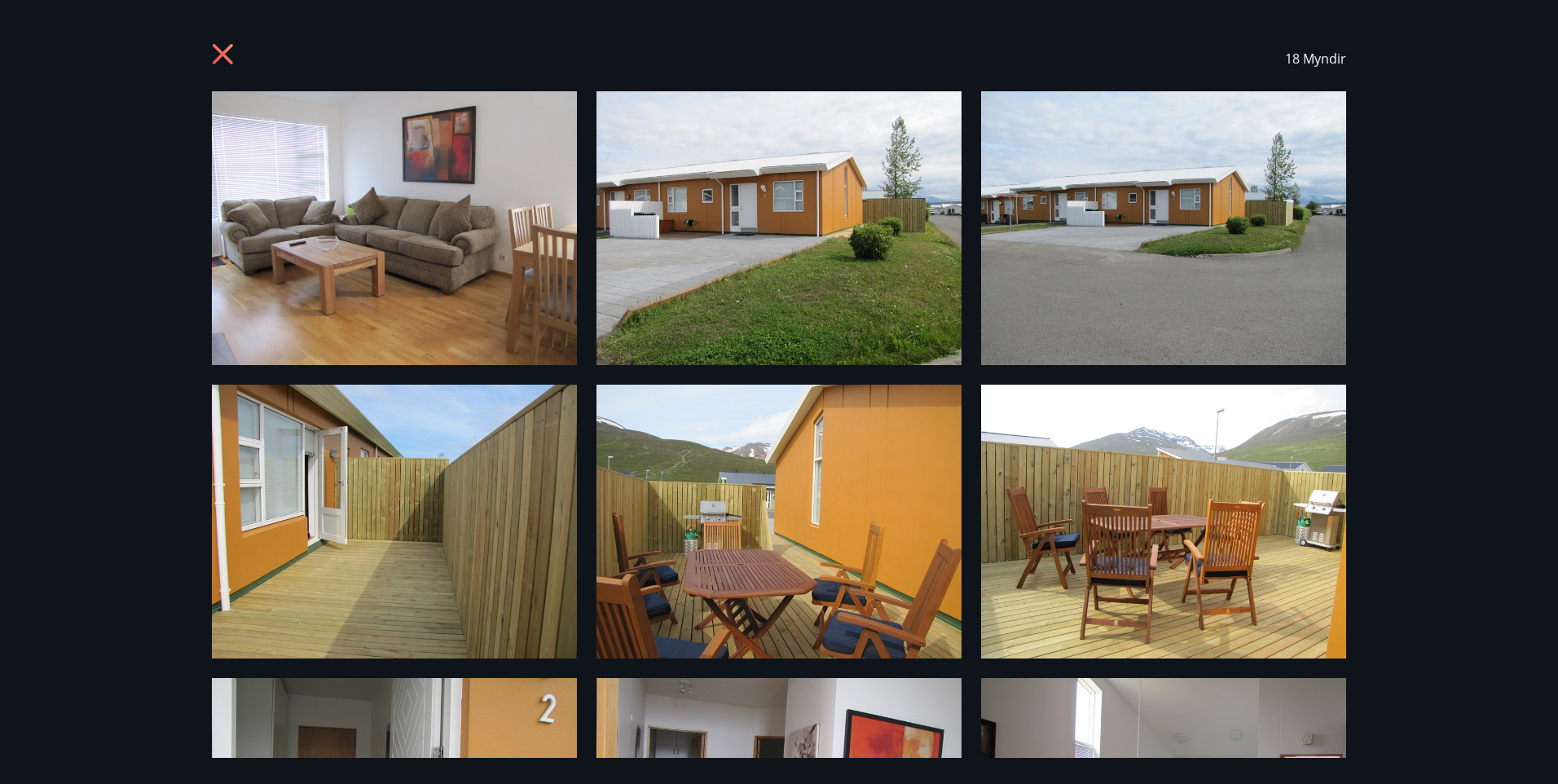
click at [228, 55] on icon at bounding box center [225, 56] width 26 height 26
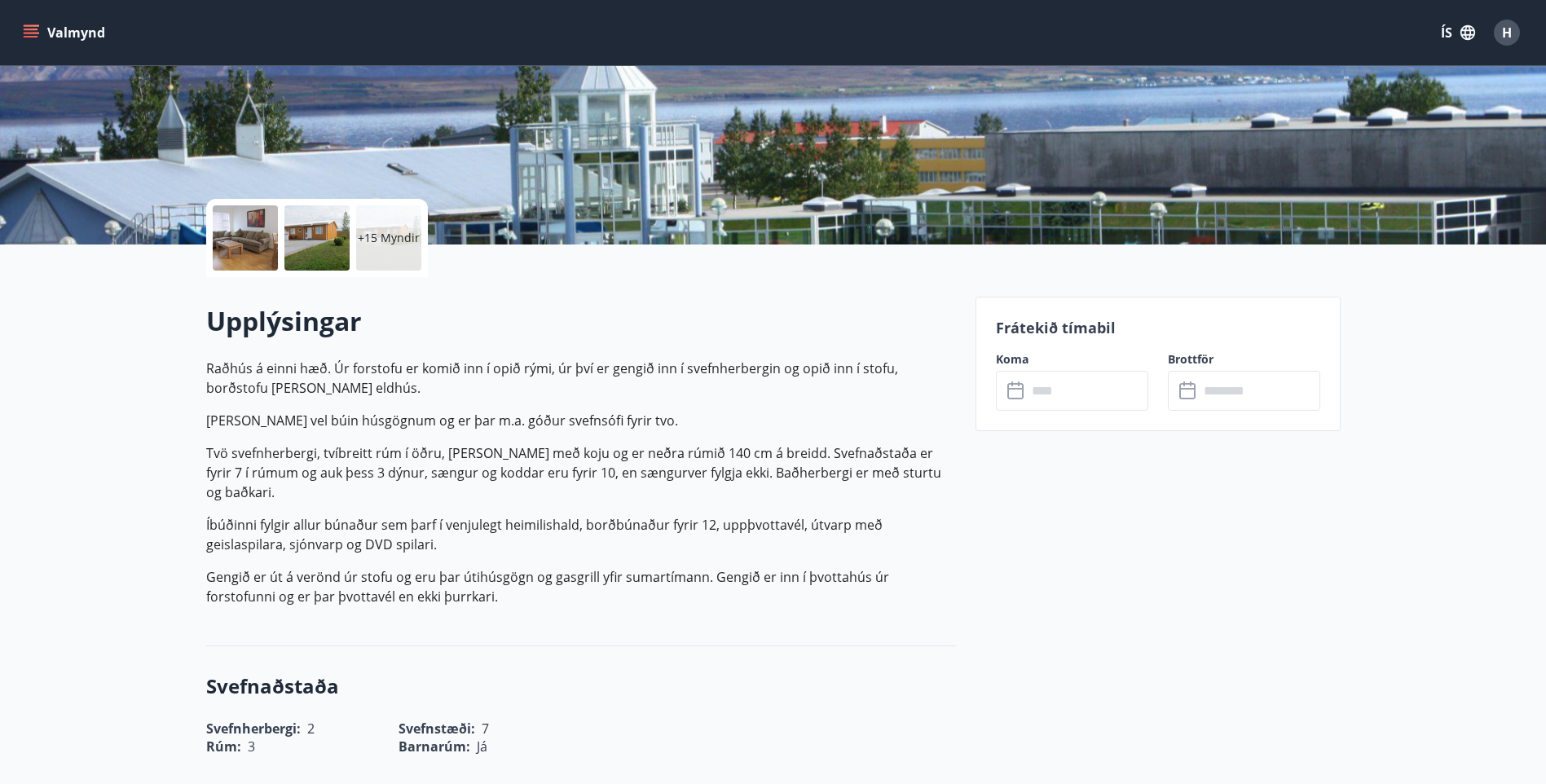
click at [21, 28] on button "Valmynd" at bounding box center [66, 32] width 92 height 29
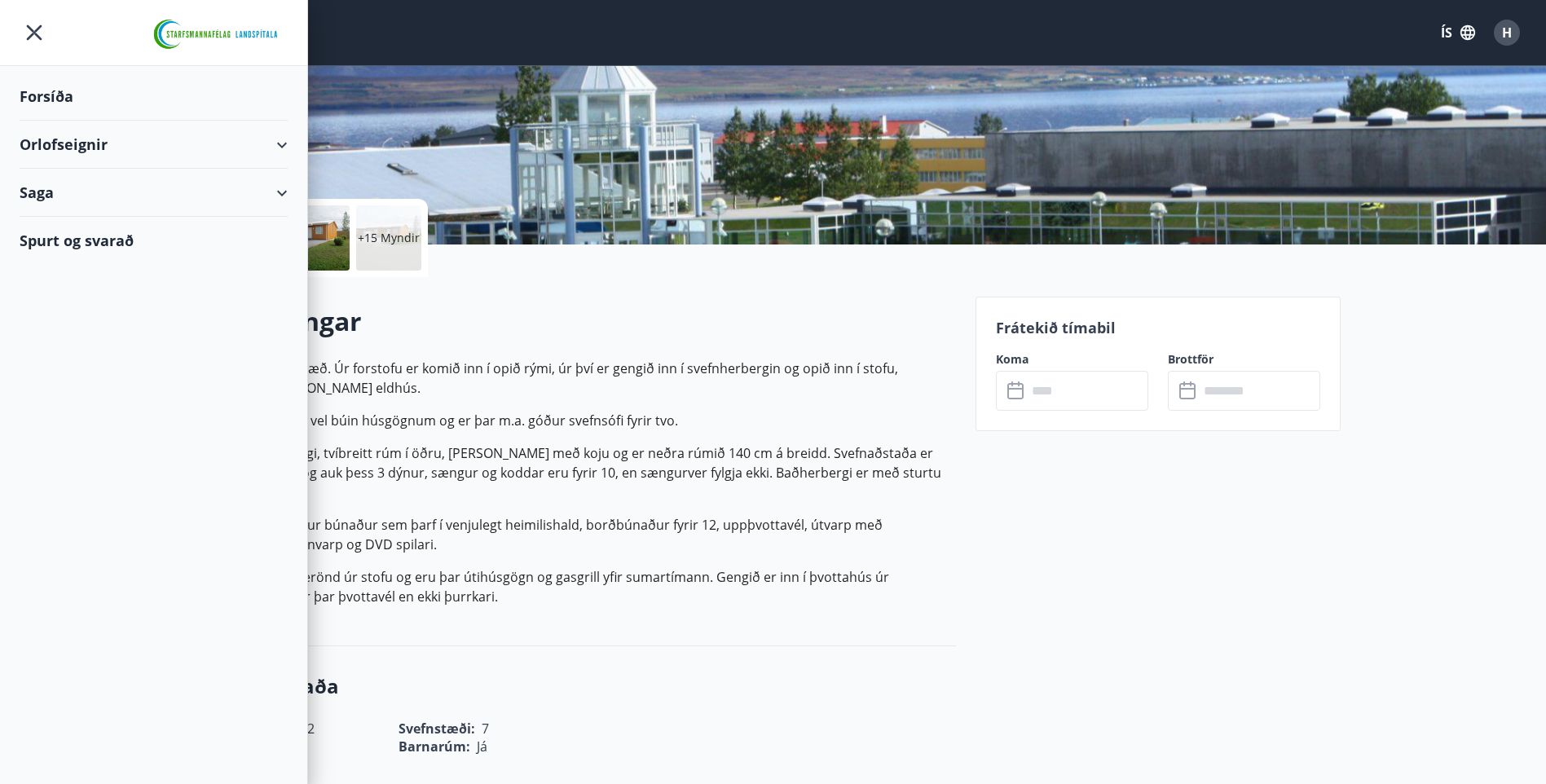
drag, startPoint x: 94, startPoint y: 149, endPoint x: 105, endPoint y: 150, distance: 11.0
click at [95, 150] on div "Orlofseignir" at bounding box center [153, 145] width 268 height 48
click at [81, 180] on div "Framboð" at bounding box center [153, 186] width 242 height 34
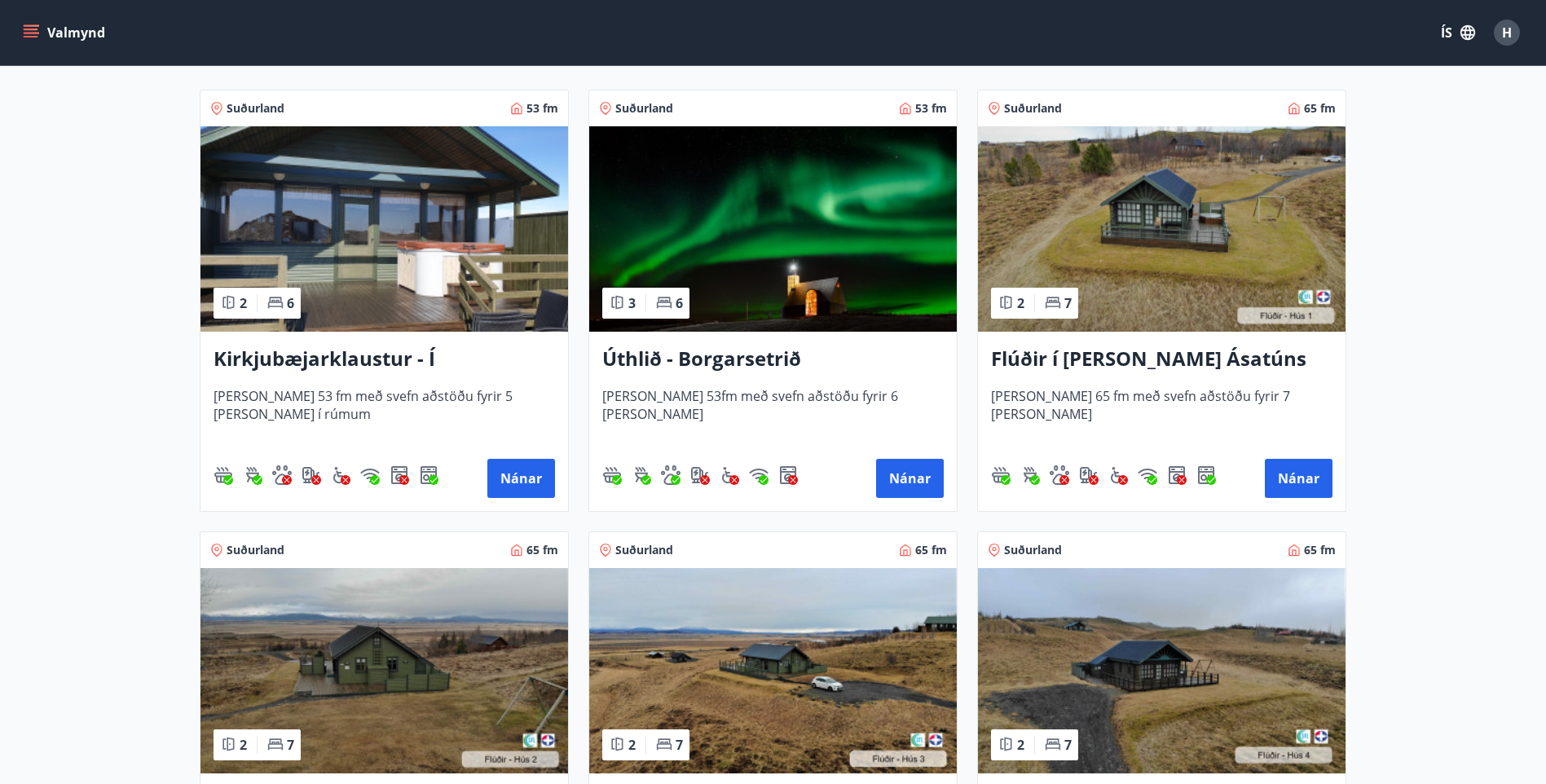
scroll to position [326, 0]
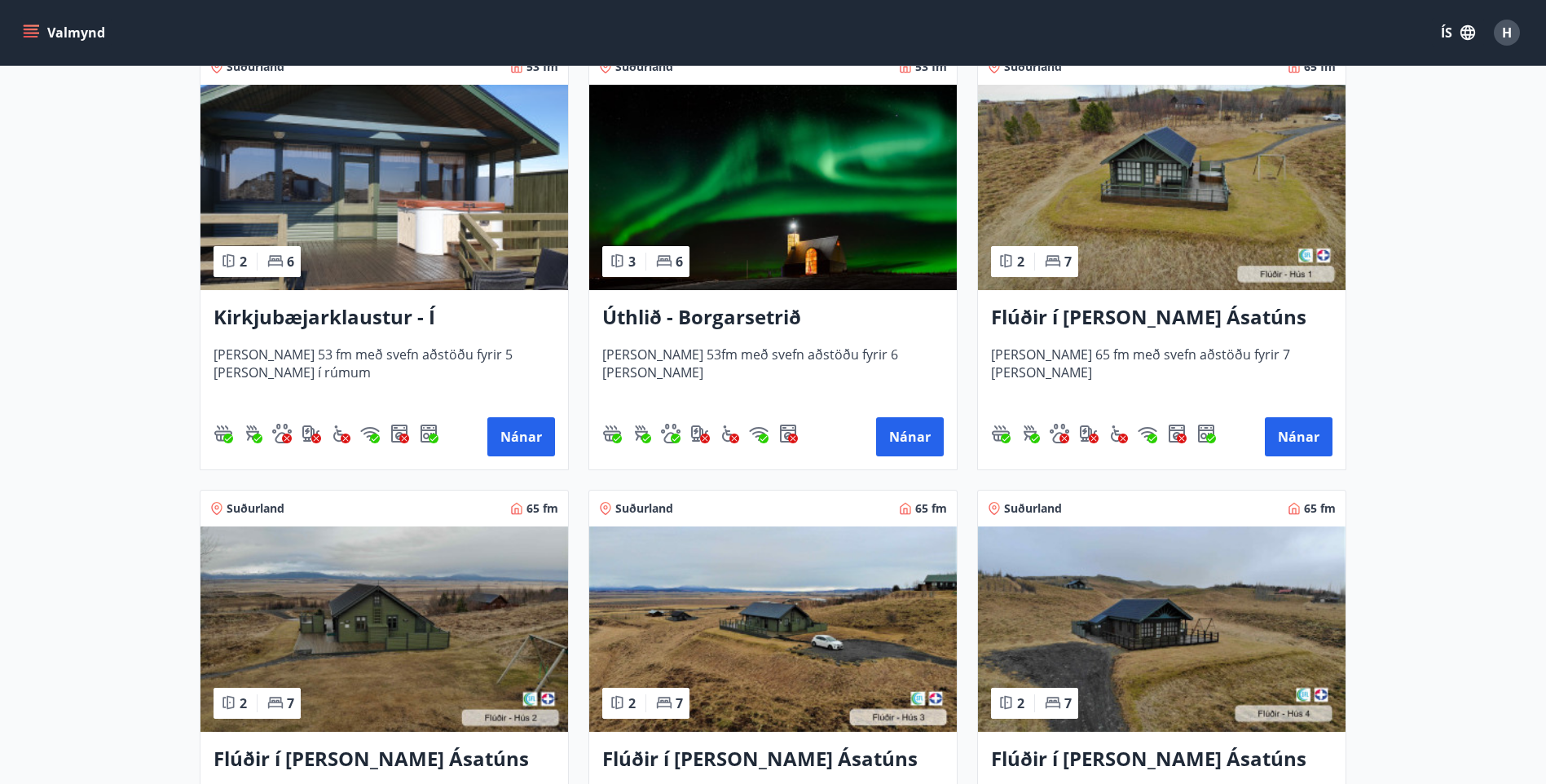
click at [657, 320] on h3 "Úthlið - Borgarsetrið" at bounding box center [772, 318] width 341 height 29
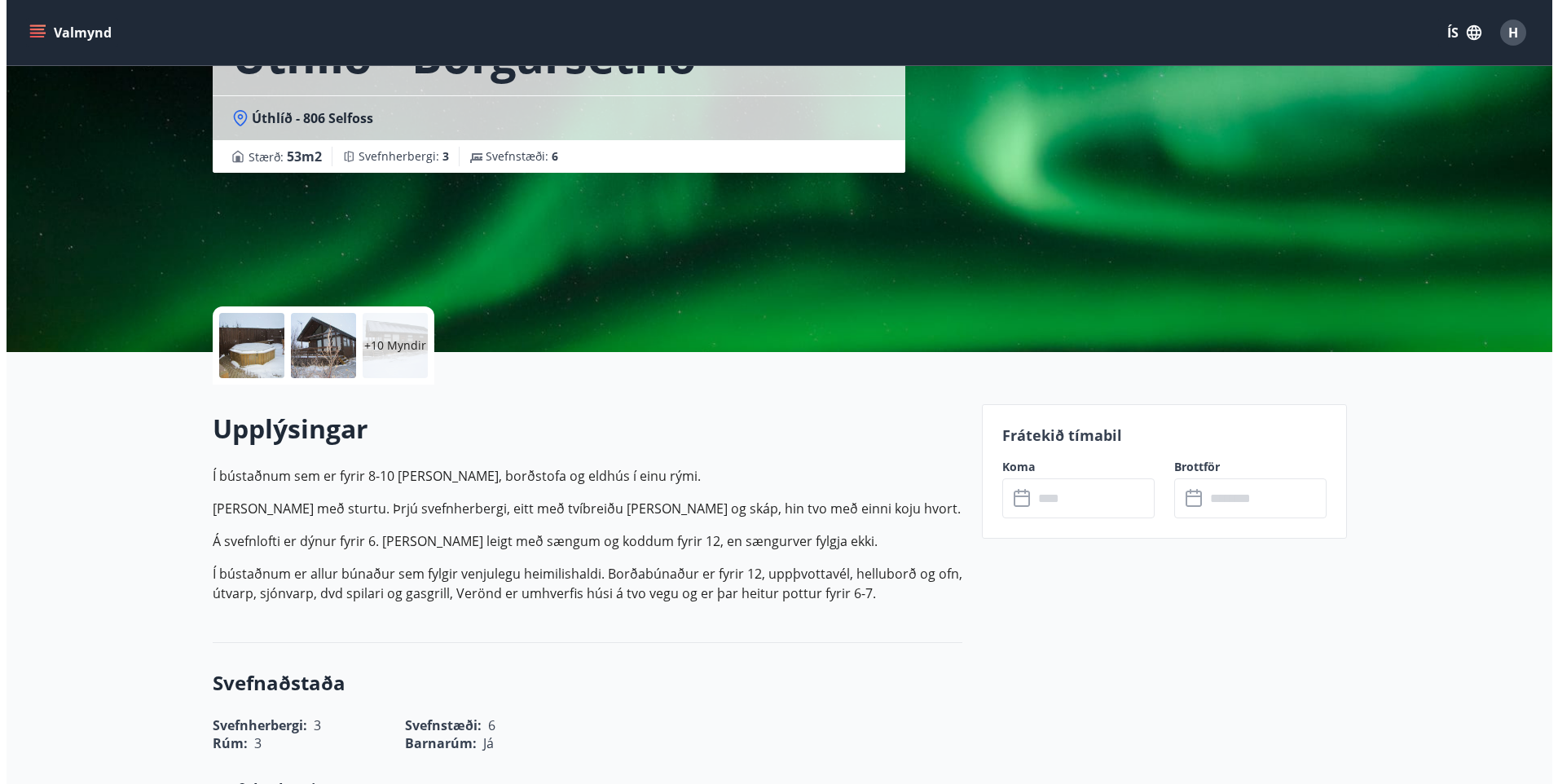
scroll to position [163, 0]
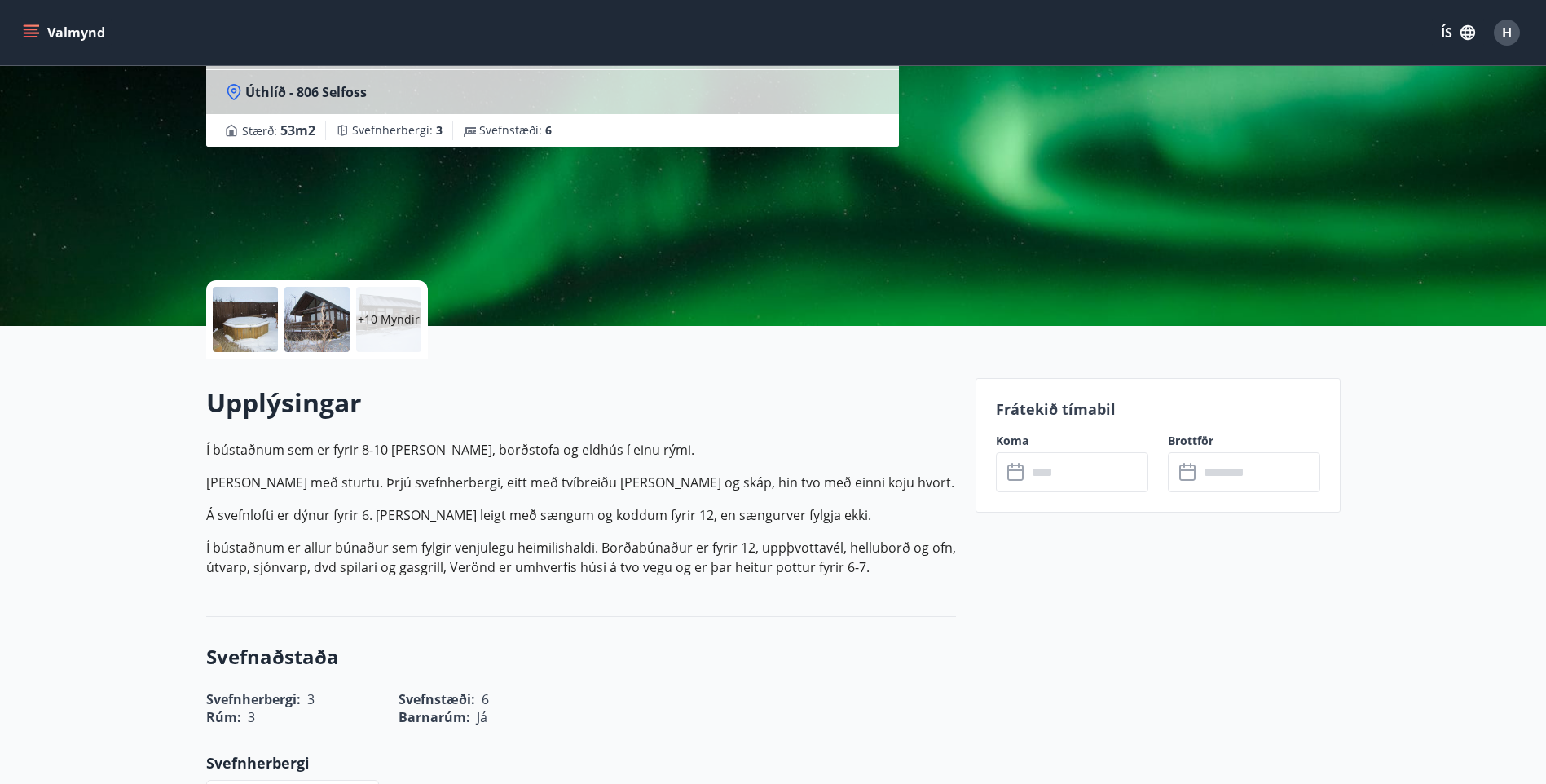
click at [239, 322] on div at bounding box center [245, 319] width 66 height 66
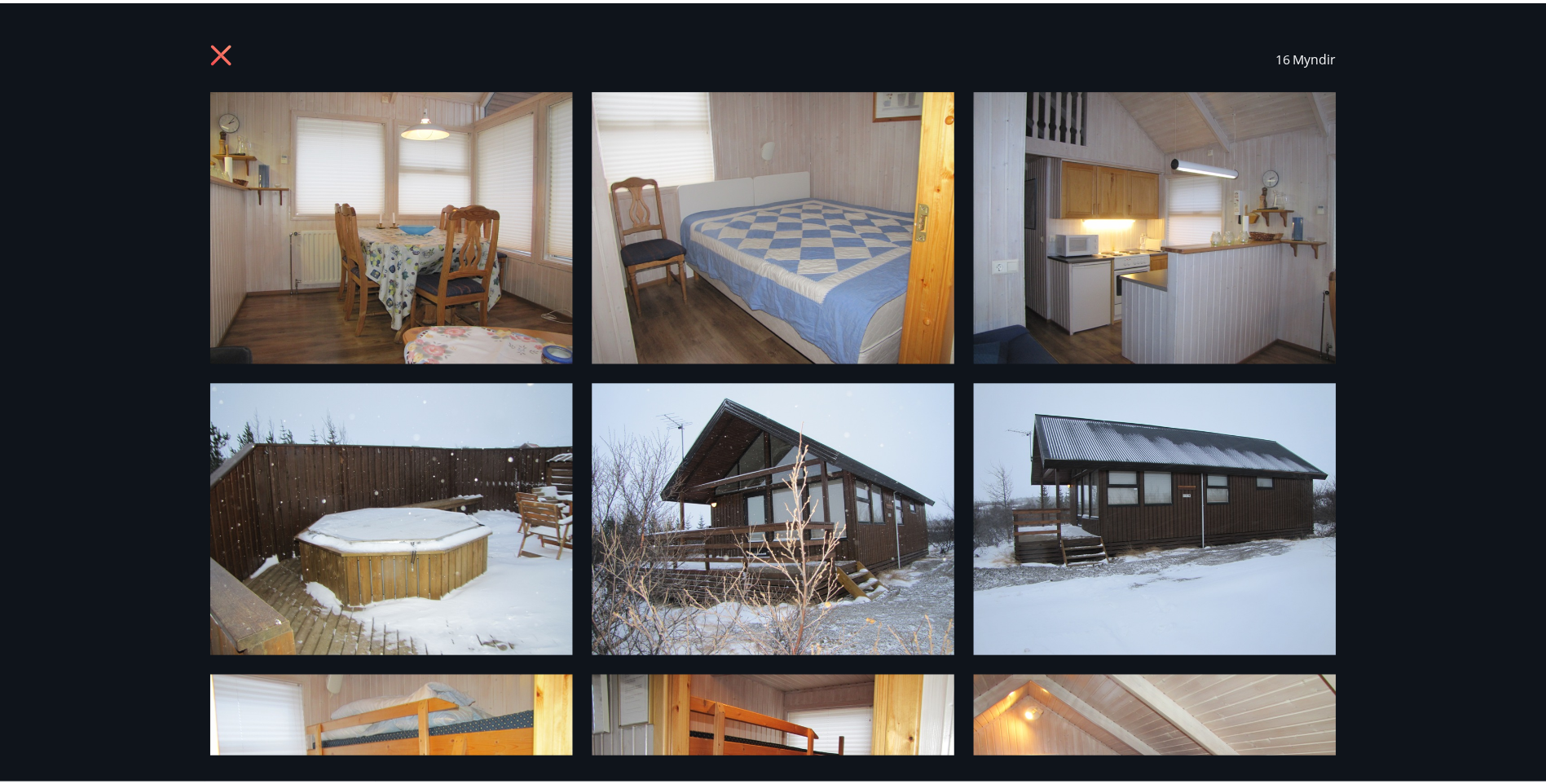
scroll to position [0, 0]
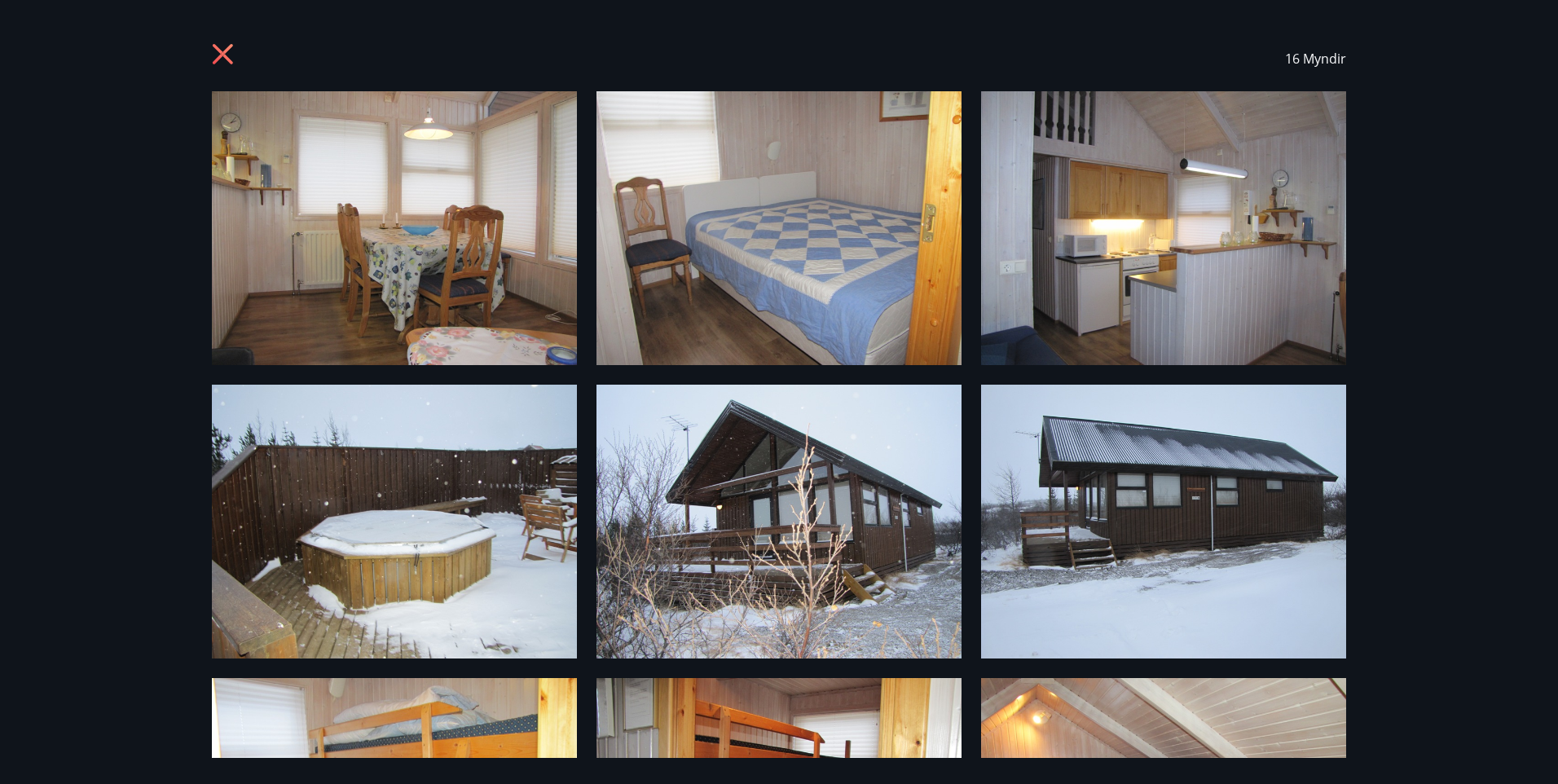
drag, startPoint x: 1435, startPoint y: 100, endPoint x: 1306, endPoint y: 95, distance: 129.1
click at [1433, 100] on div "16 Myndir" at bounding box center [779, 392] width 1558 height 784
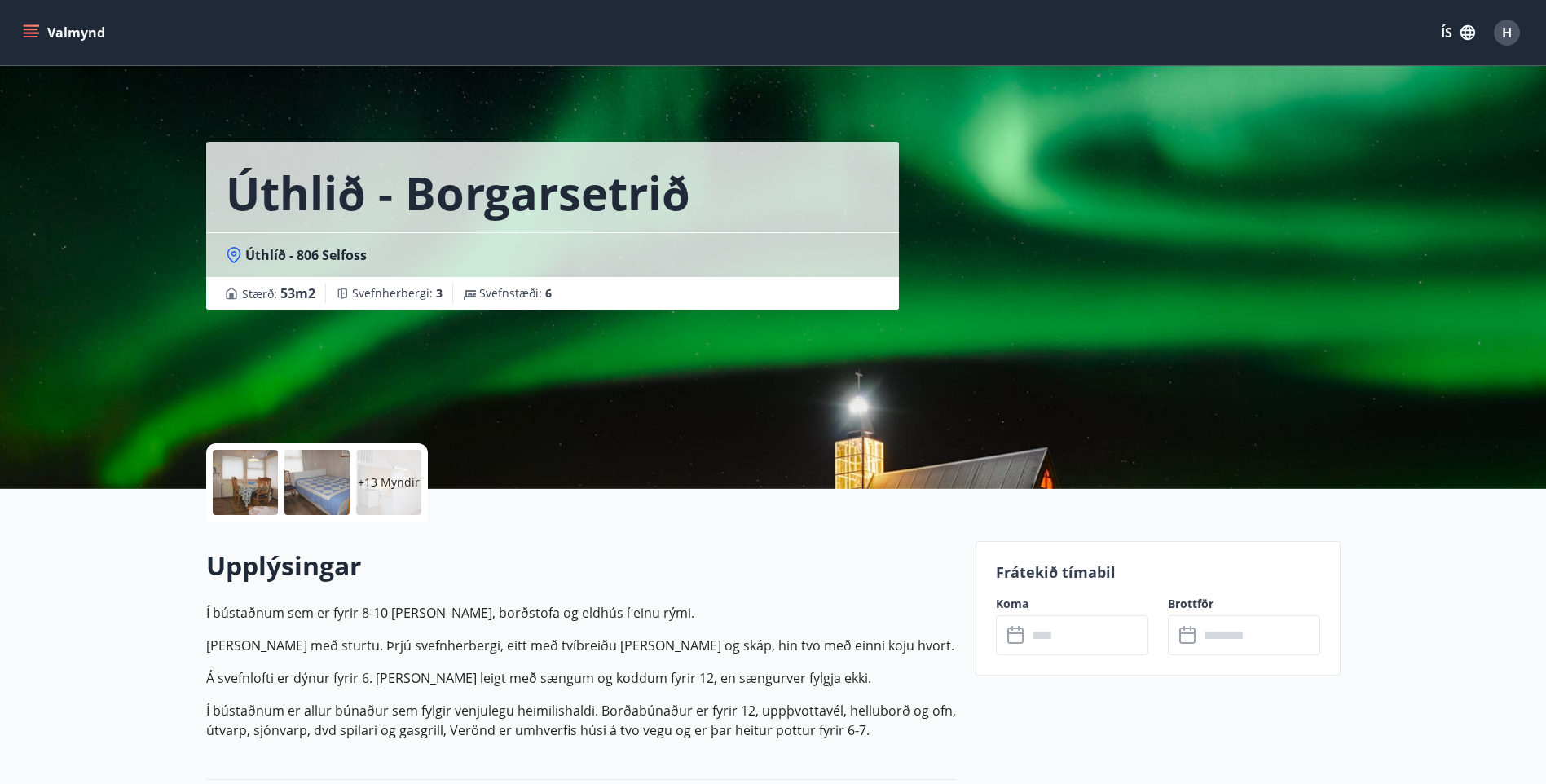
click at [42, 35] on button "Valmynd" at bounding box center [66, 32] width 92 height 29
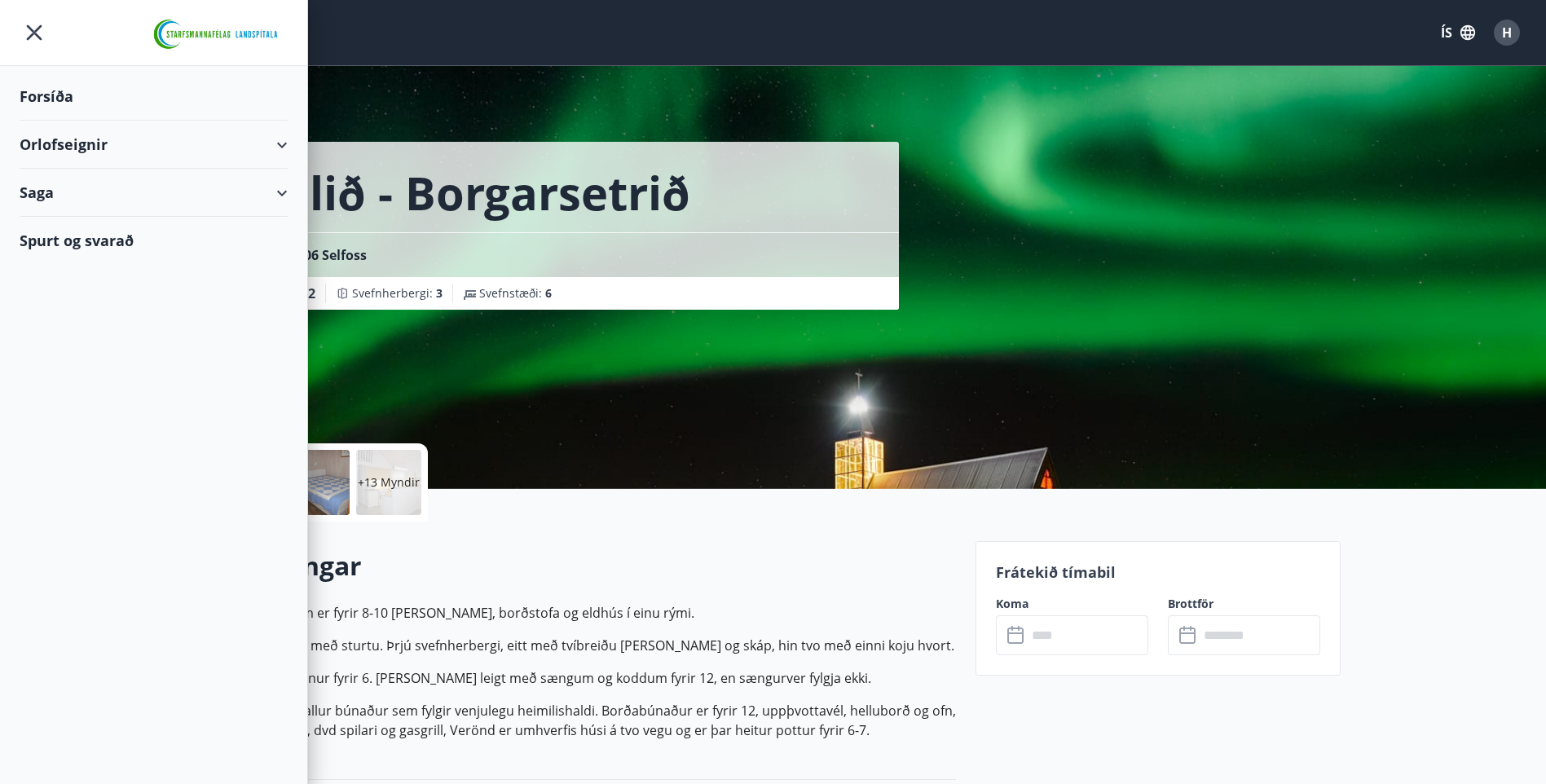
click at [41, 144] on div "Orlofseignir" at bounding box center [153, 145] width 268 height 48
click at [86, 217] on div "Bókunardagatal" at bounding box center [153, 220] width 242 height 34
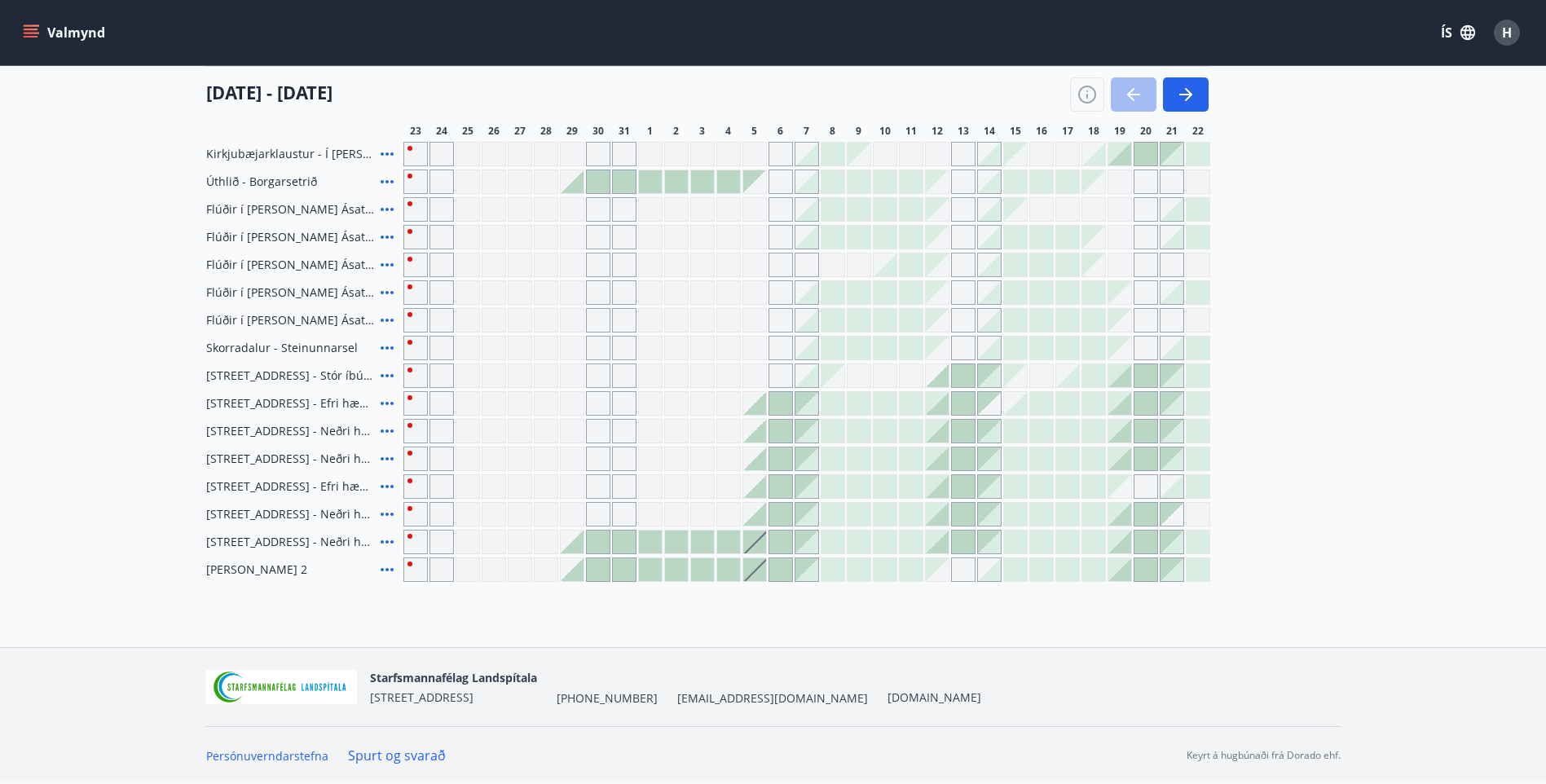
scroll to position [131, 0]
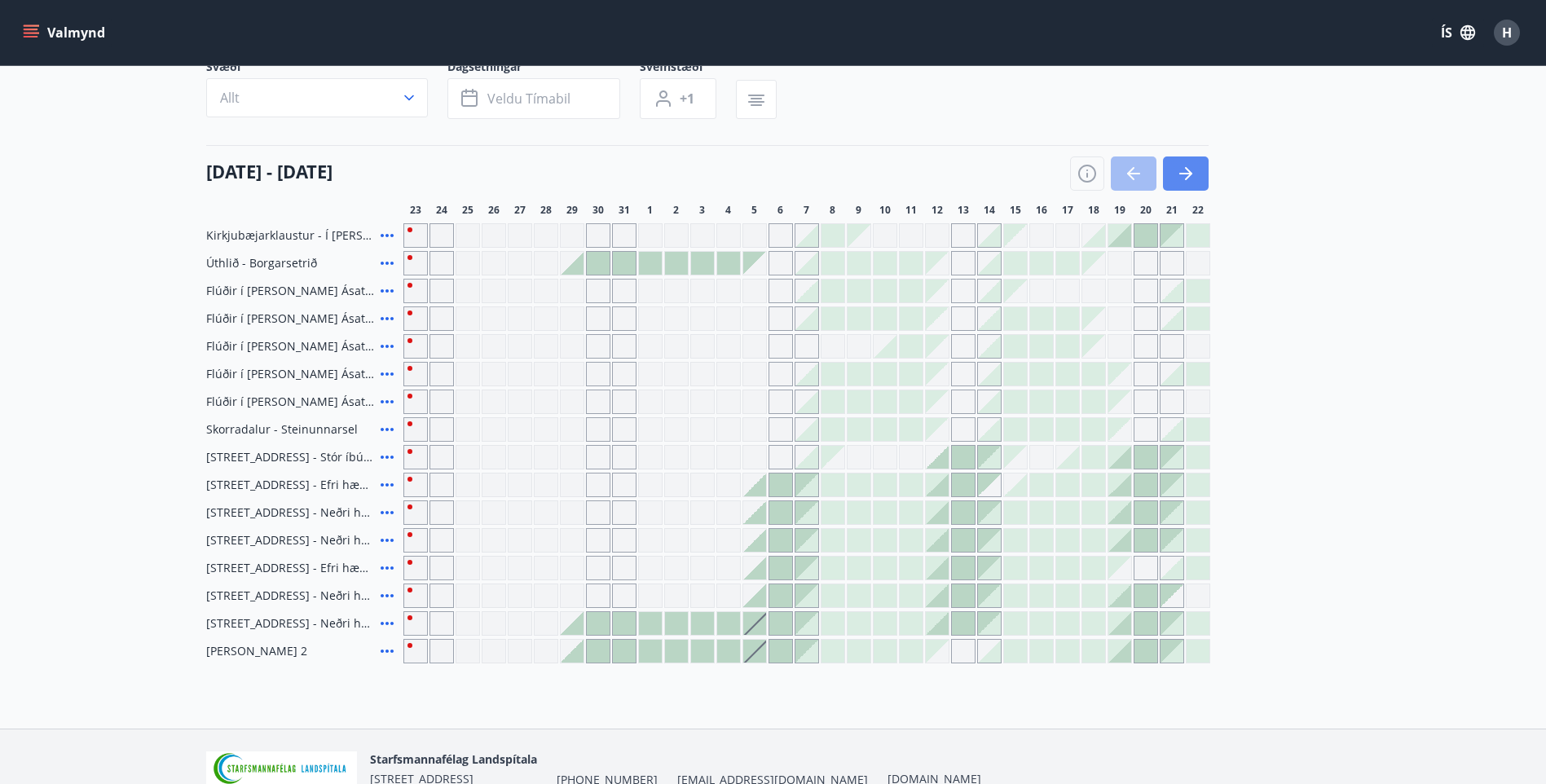
click at [1197, 179] on button "button" at bounding box center [1186, 174] width 46 height 34
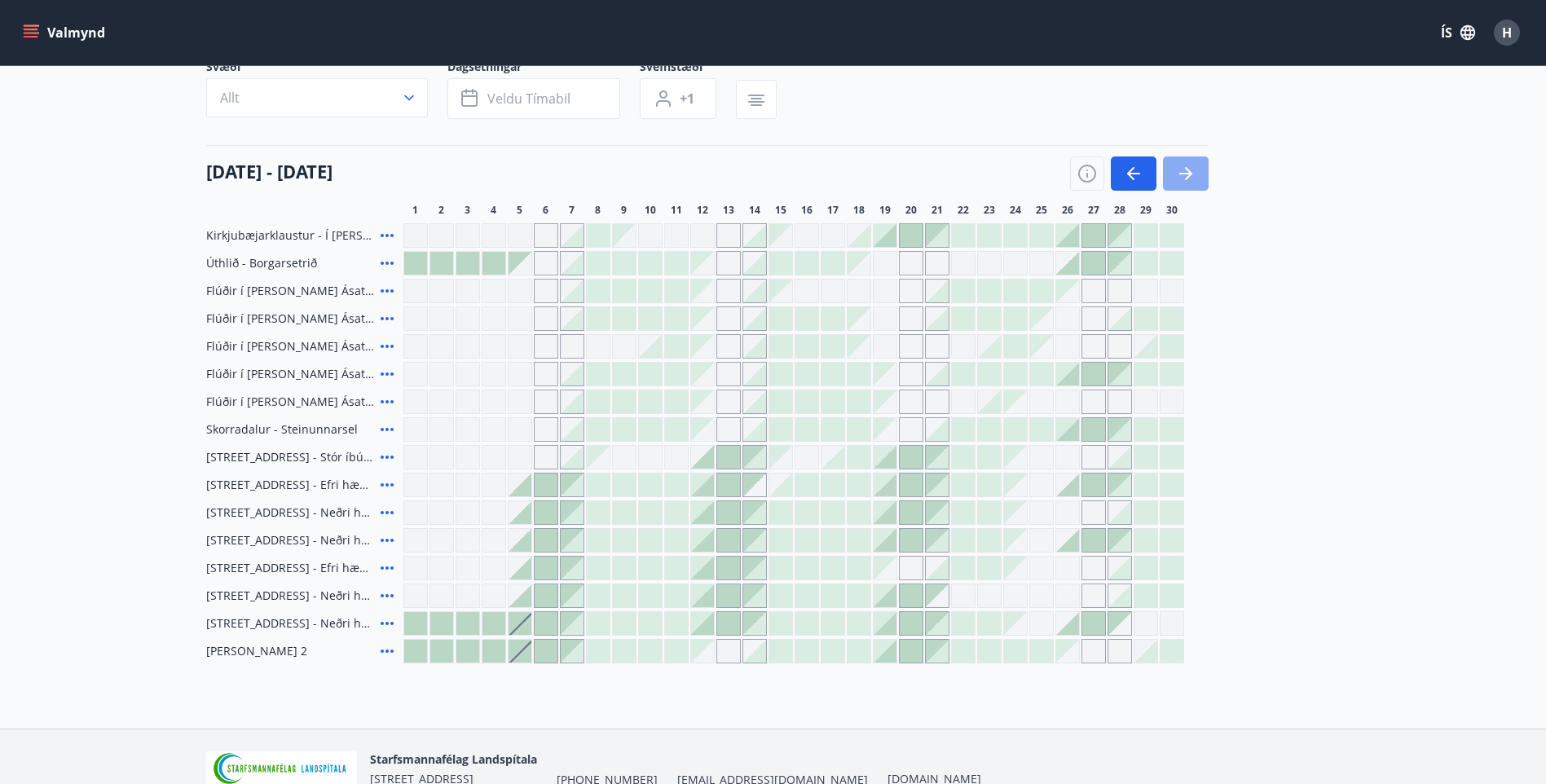
click at [1183, 172] on icon "button" at bounding box center [1185, 173] width 20 height 20
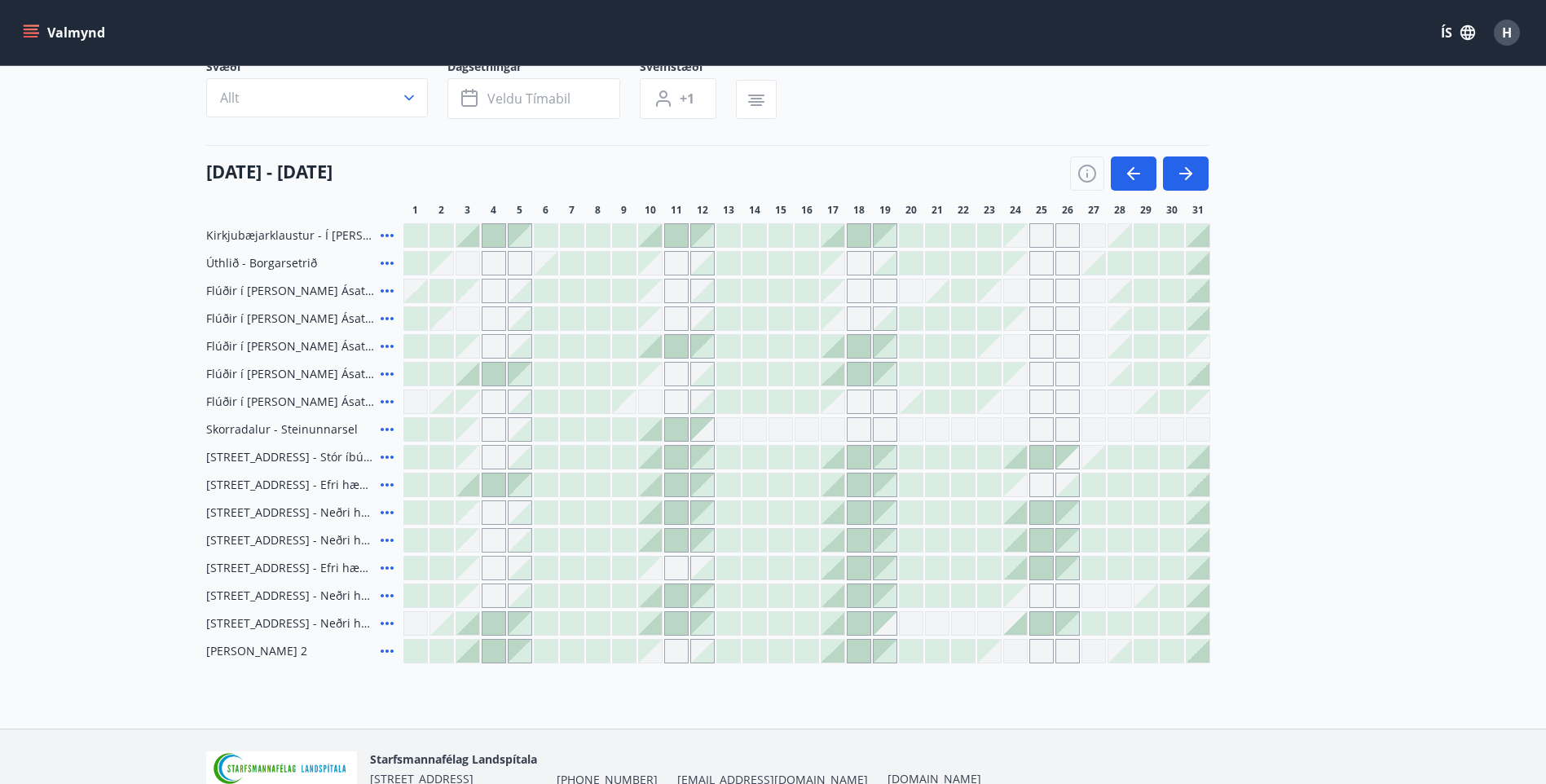
scroll to position [0, 0]
